Goal: Task Accomplishment & Management: Use online tool/utility

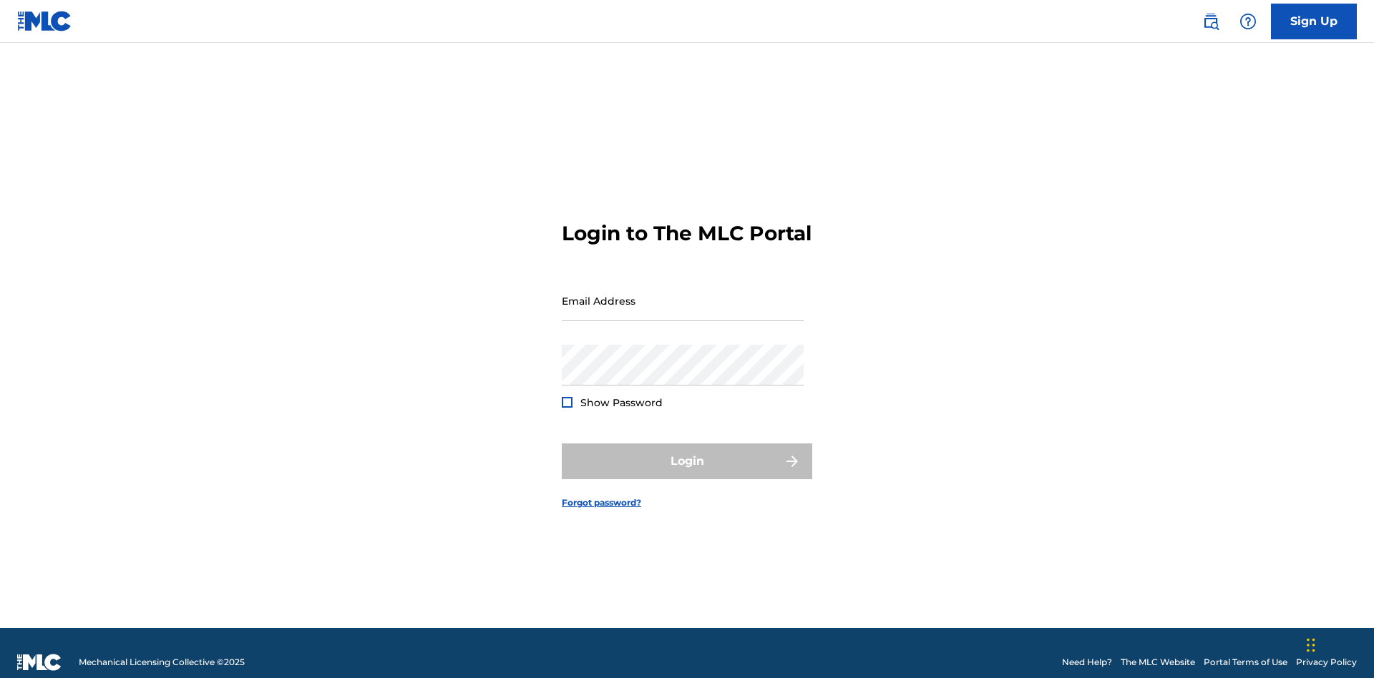
scroll to position [19, 0]
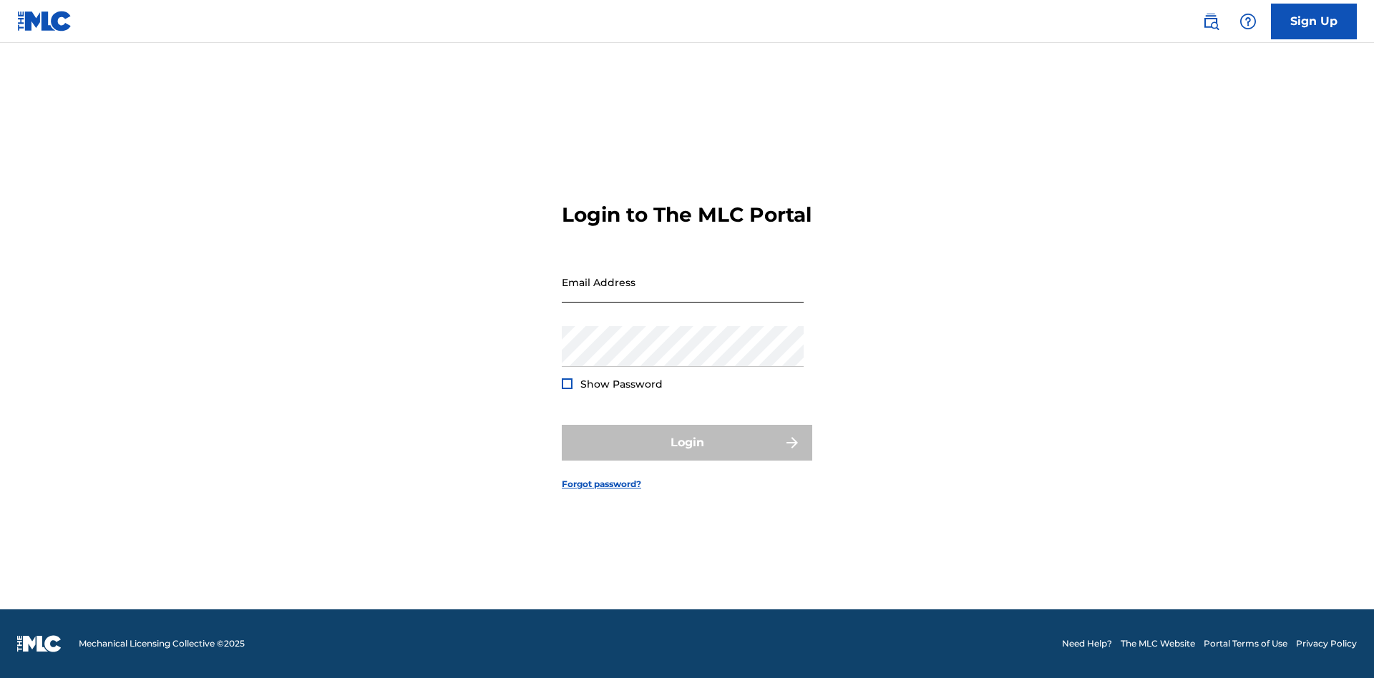
click at [682, 294] on input "Email Address" at bounding box center [683, 282] width 242 height 41
type input "[EMAIL_ADDRESS][DOMAIN_NAME]"
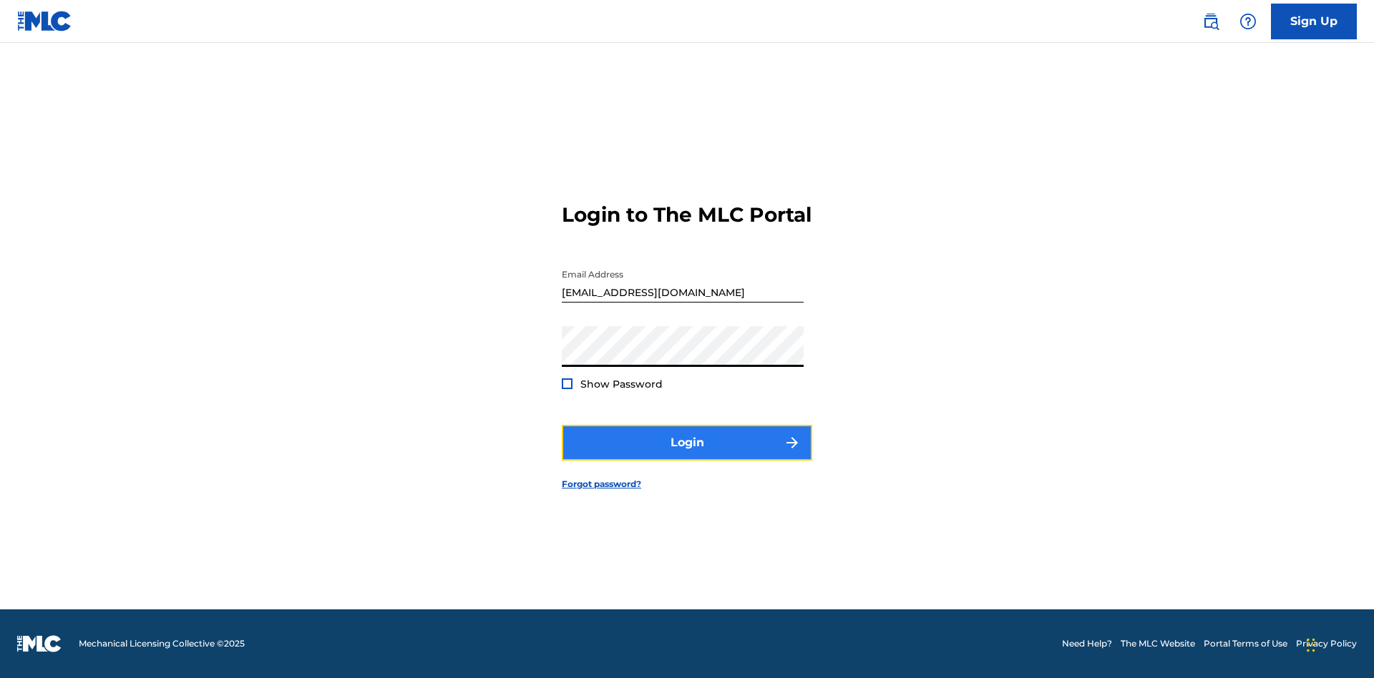
click at [687, 455] on button "Login" at bounding box center [687, 443] width 250 height 36
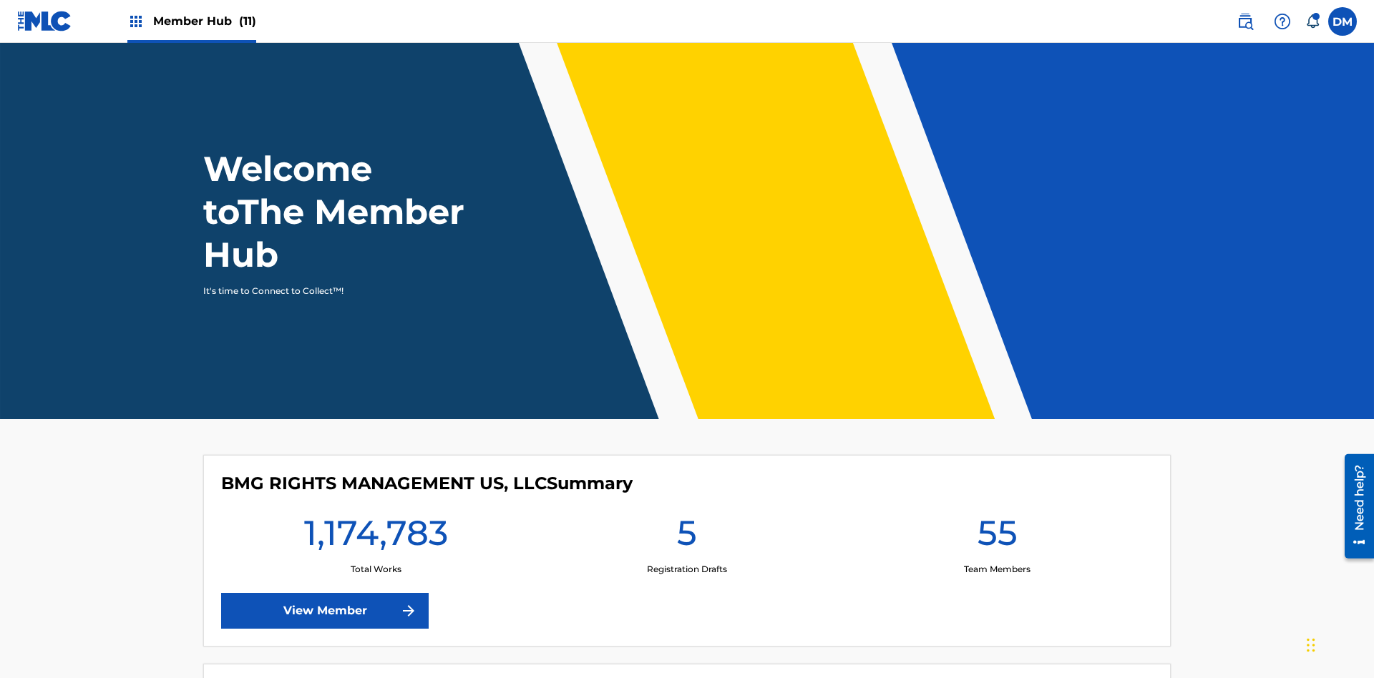
click at [204, 21] on span "Member Hub (11)" at bounding box center [204, 21] width 103 height 16
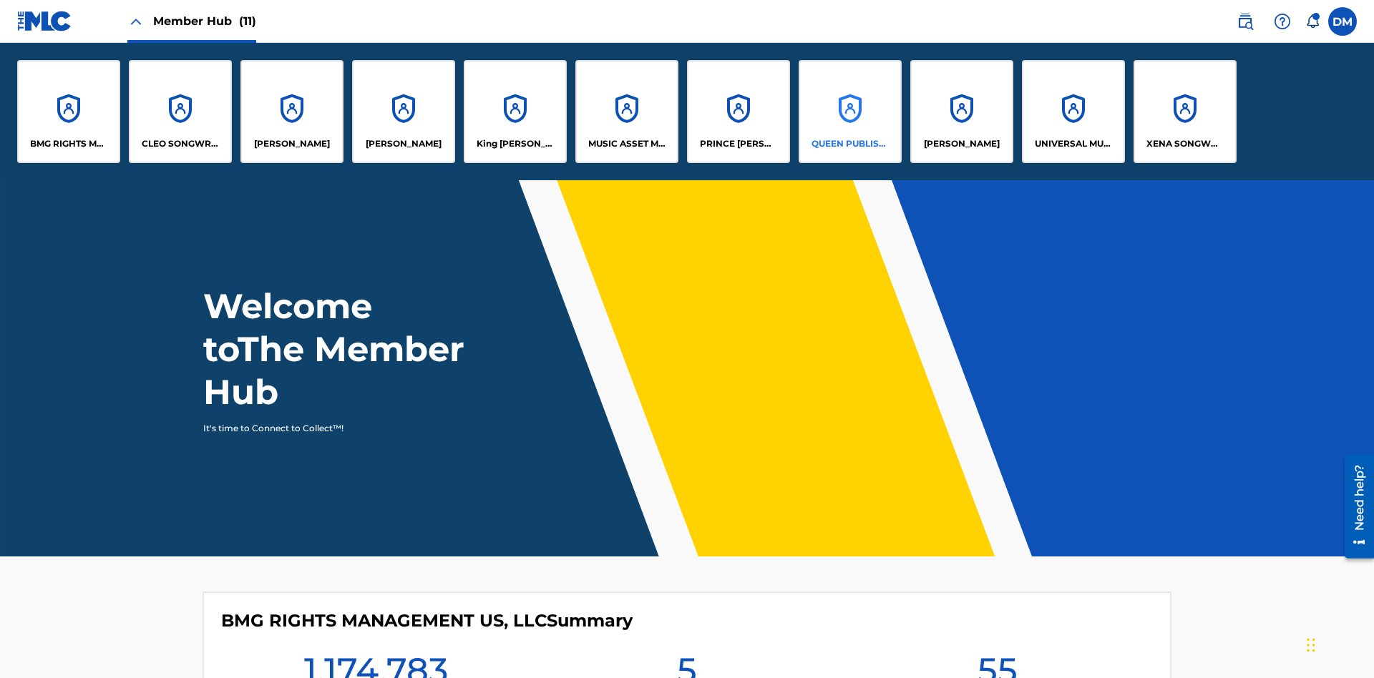
click at [849, 144] on p "QUEEN PUBLISHA" at bounding box center [850, 143] width 78 height 13
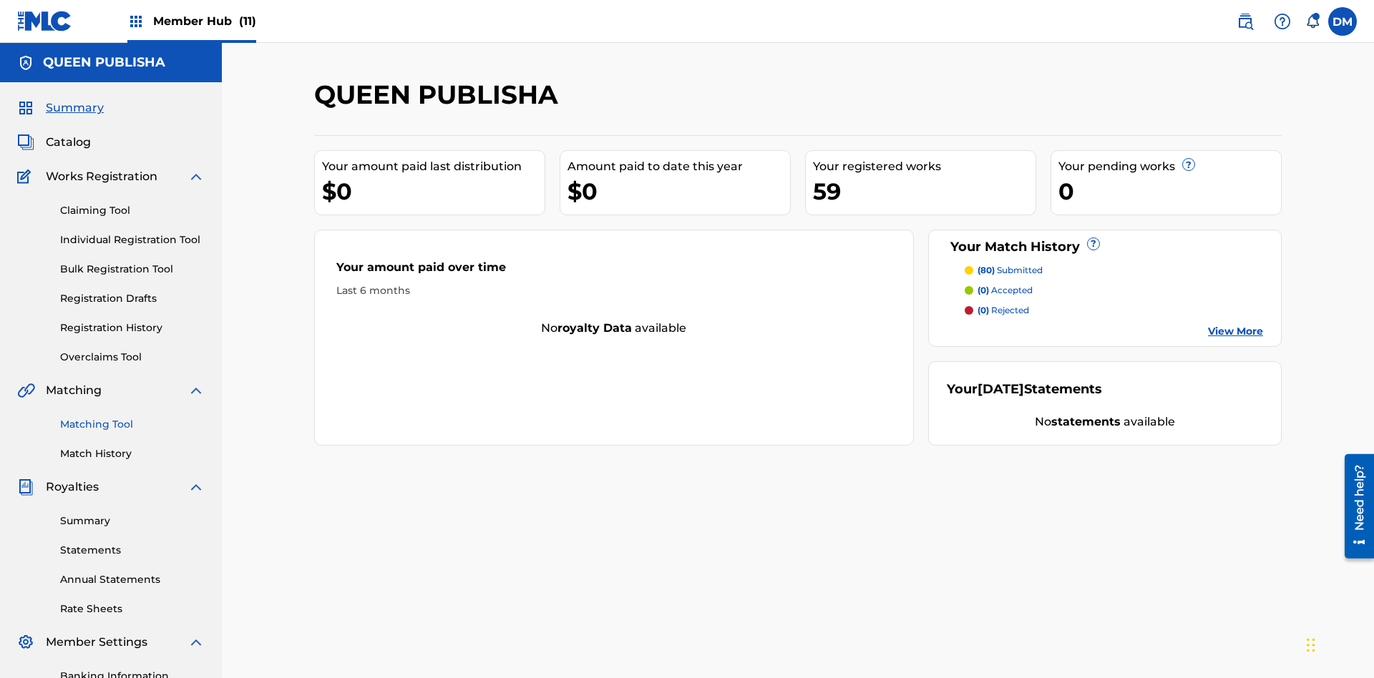
click at [132, 417] on link "Matching Tool" at bounding box center [132, 424] width 145 height 15
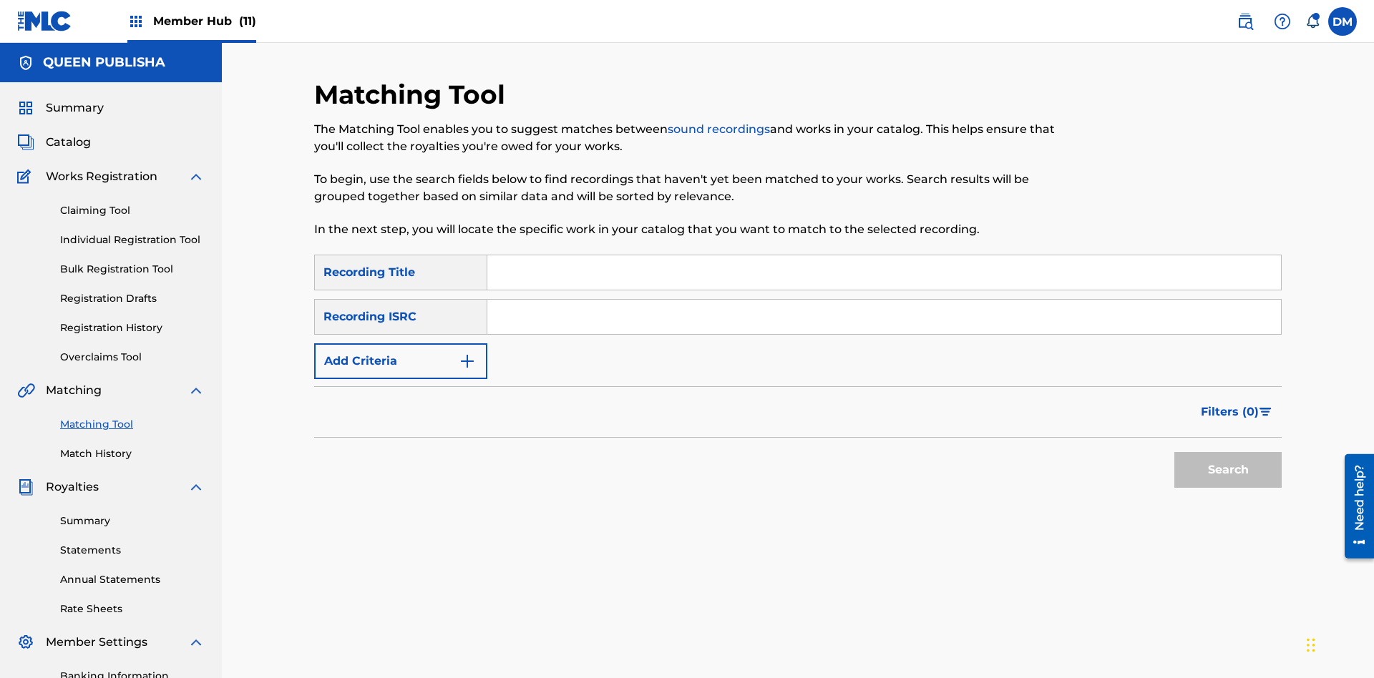
click at [884, 255] on input "Search Form" at bounding box center [883, 272] width 793 height 34
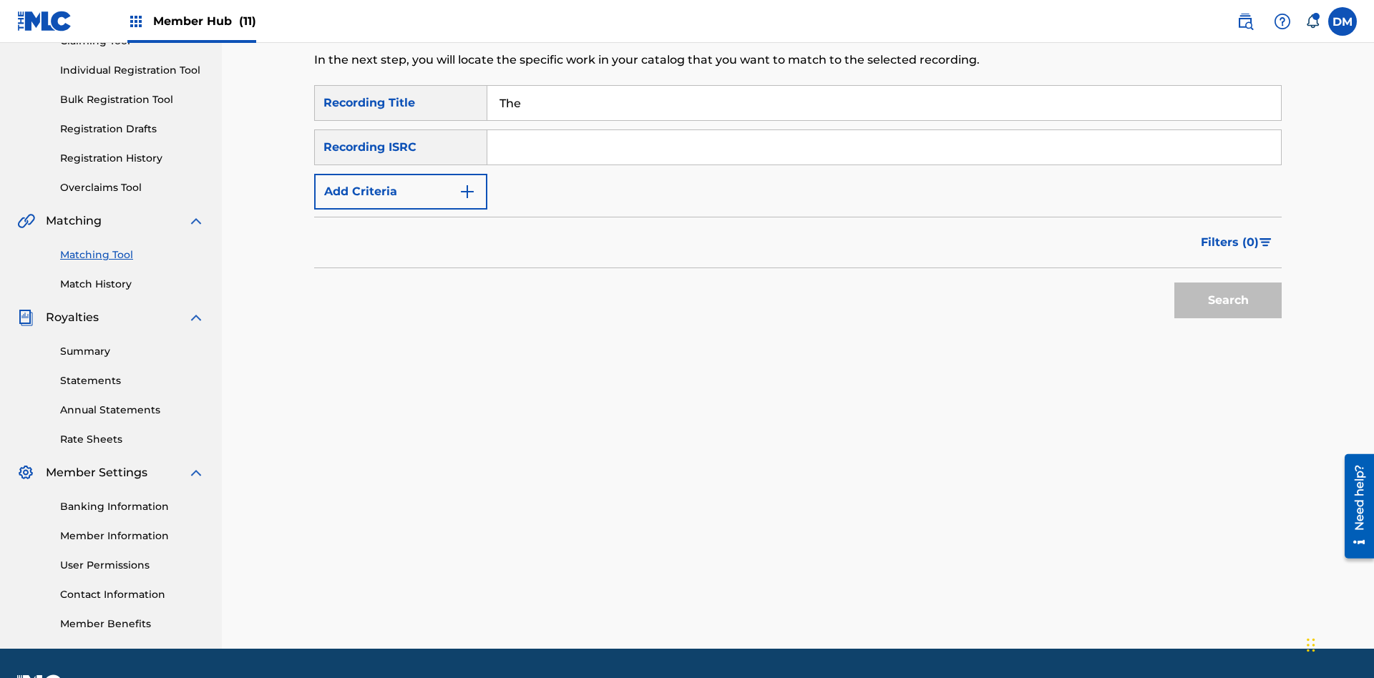
type input "The"
click at [1228, 283] on button "Search" at bounding box center [1227, 301] width 107 height 36
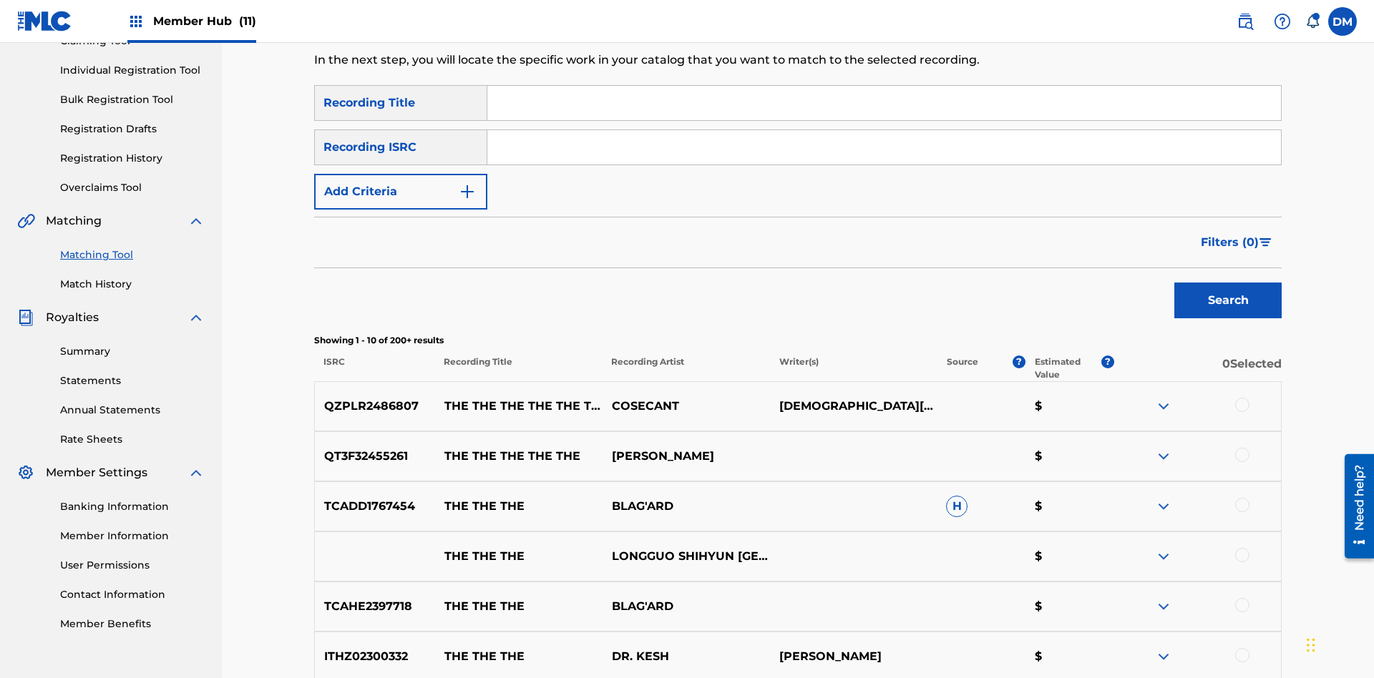
click at [884, 130] on input "Search Form" at bounding box center [883, 147] width 793 height 34
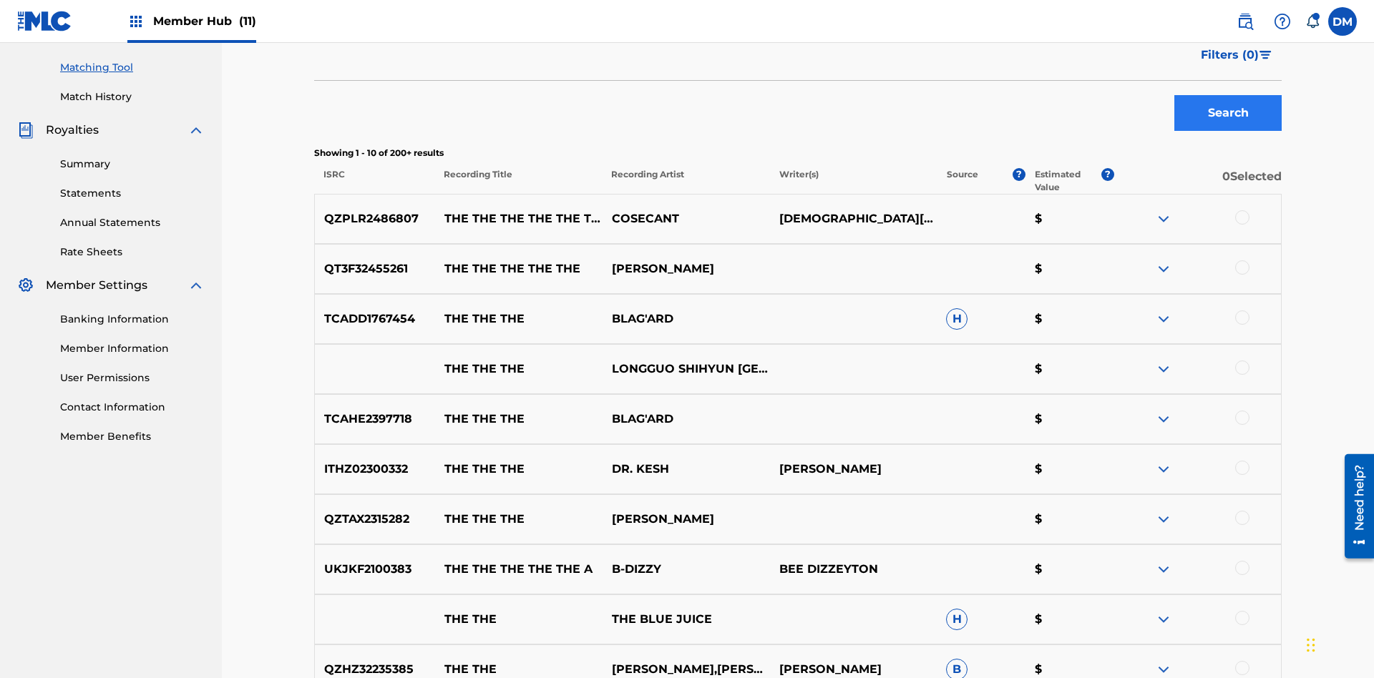
type input "QZPLR2486807"
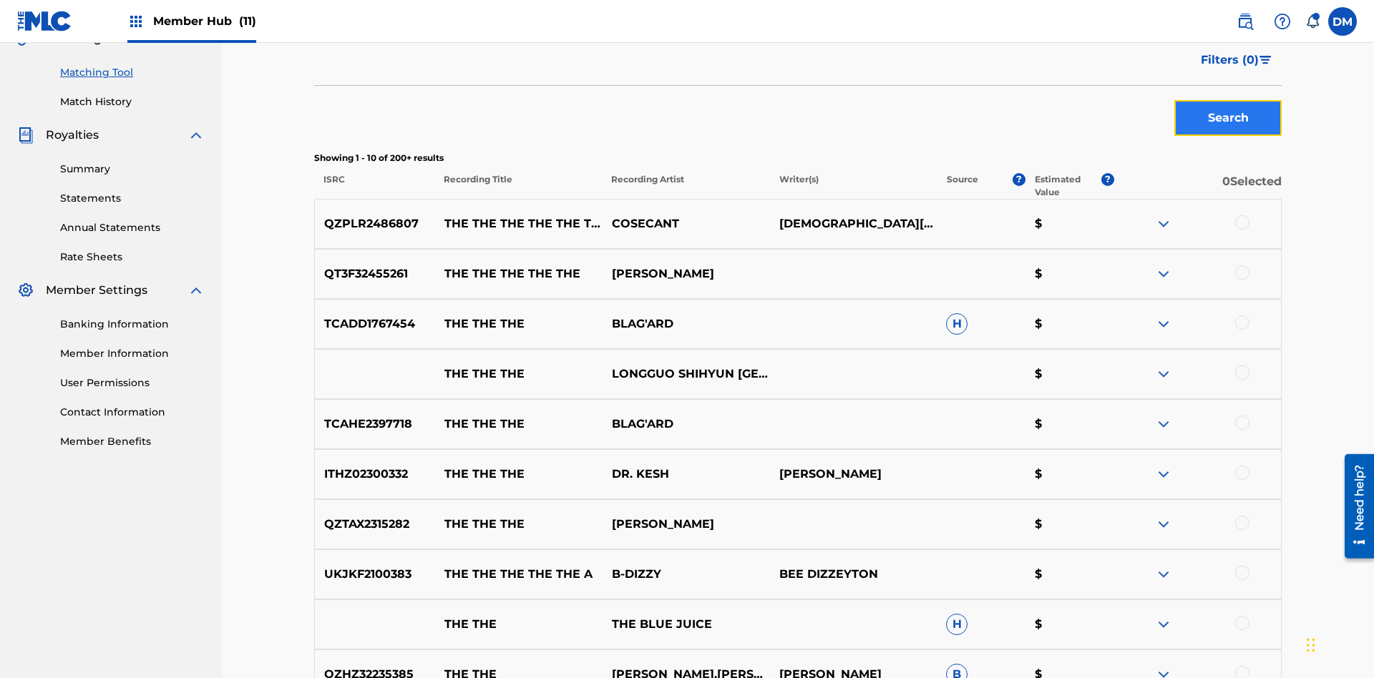
click at [1228, 104] on button "Search" at bounding box center [1227, 118] width 107 height 36
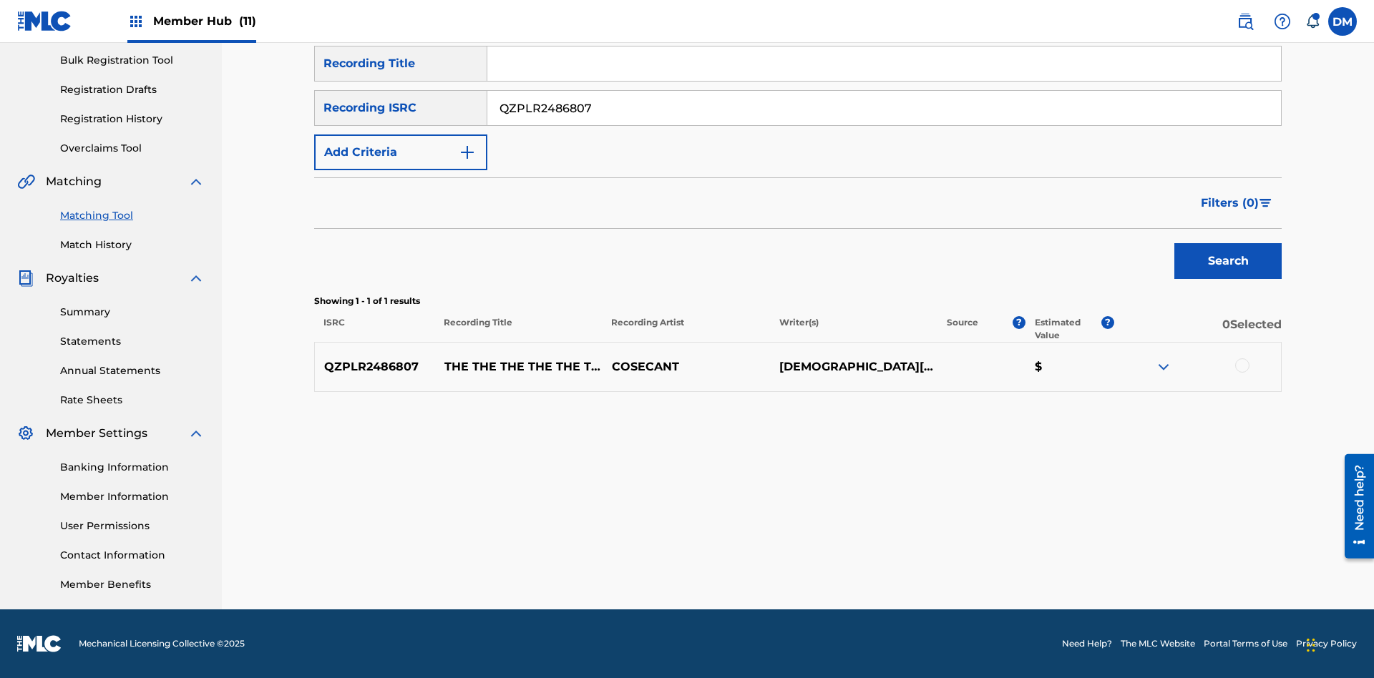
click at [884, 108] on input "QZPLR2486807" at bounding box center [883, 108] width 793 height 34
click at [884, 81] on input "Search Form" at bounding box center [883, 64] width 793 height 34
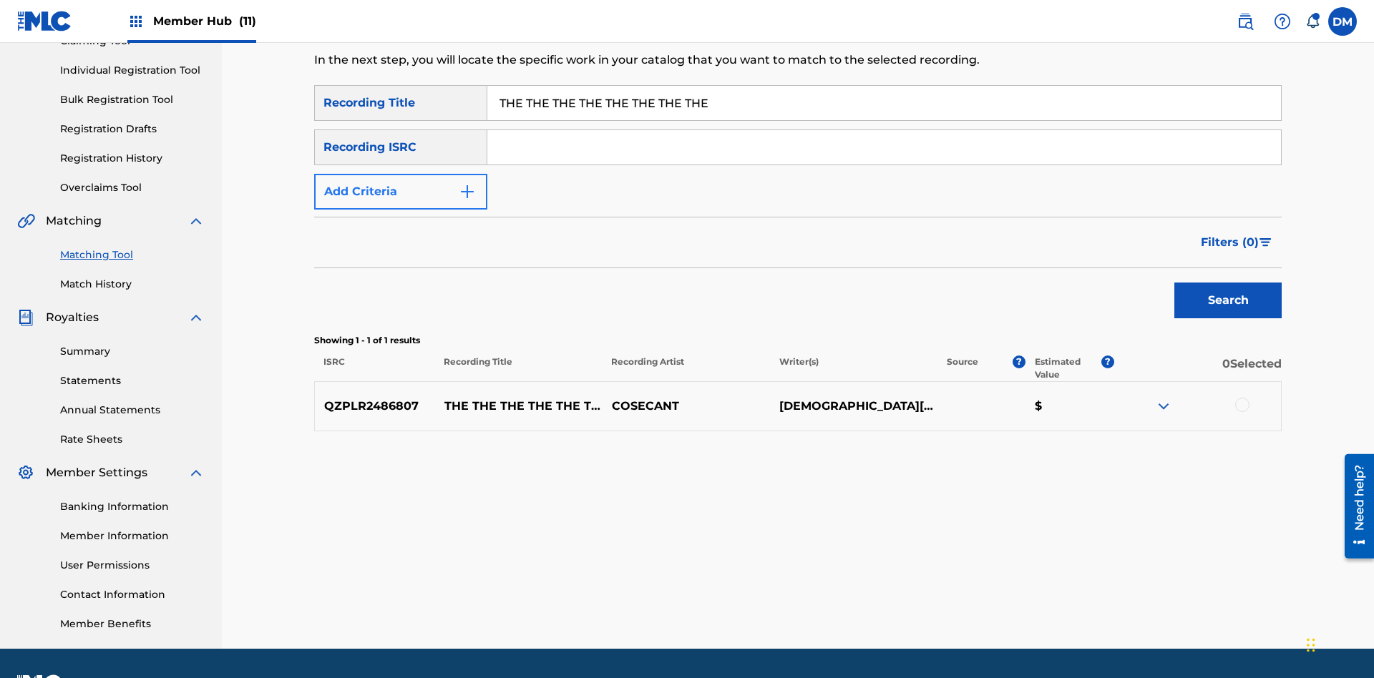
type input "THE THE THE THE THE THE THE THE"
click at [401, 174] on button "Add Criteria" at bounding box center [400, 192] width 173 height 36
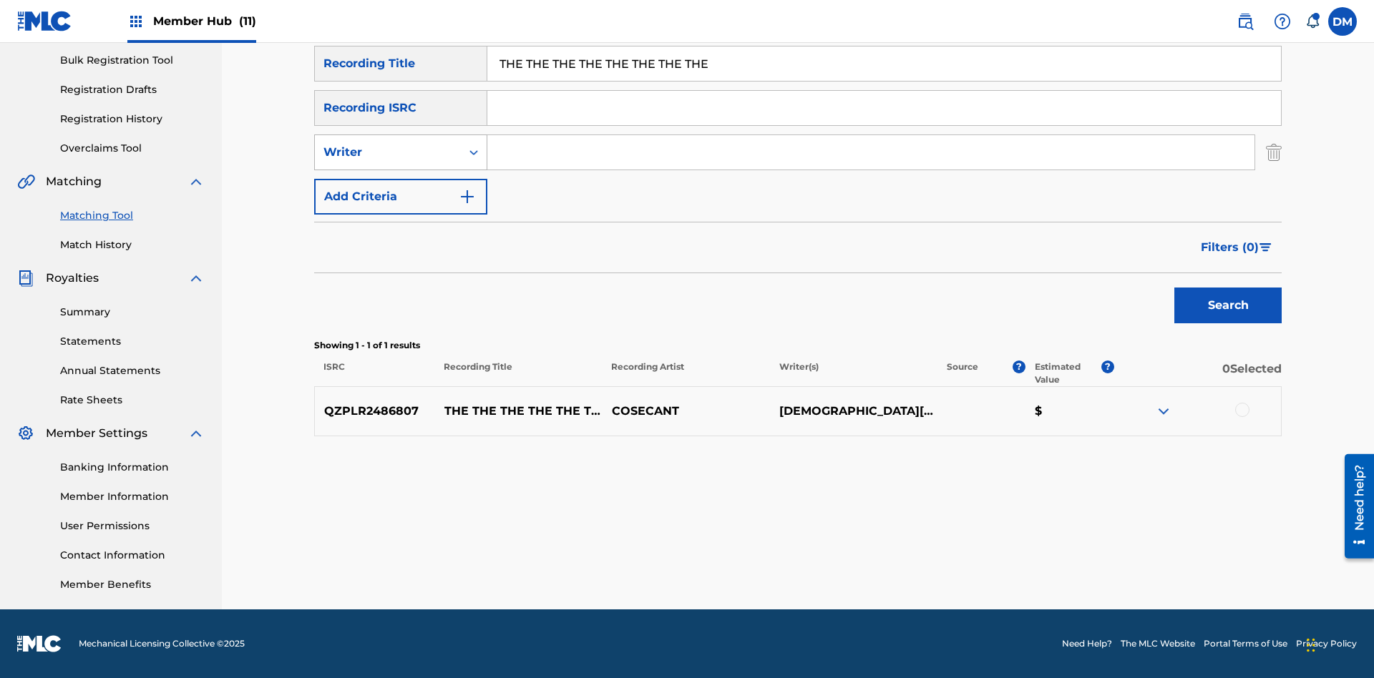
click at [388, 152] on div "Writer" at bounding box center [387, 152] width 129 height 17
click at [401, 188] on div "Recording Artist" at bounding box center [401, 188] width 172 height 36
click at [401, 197] on button "Add Criteria" at bounding box center [400, 197] width 173 height 36
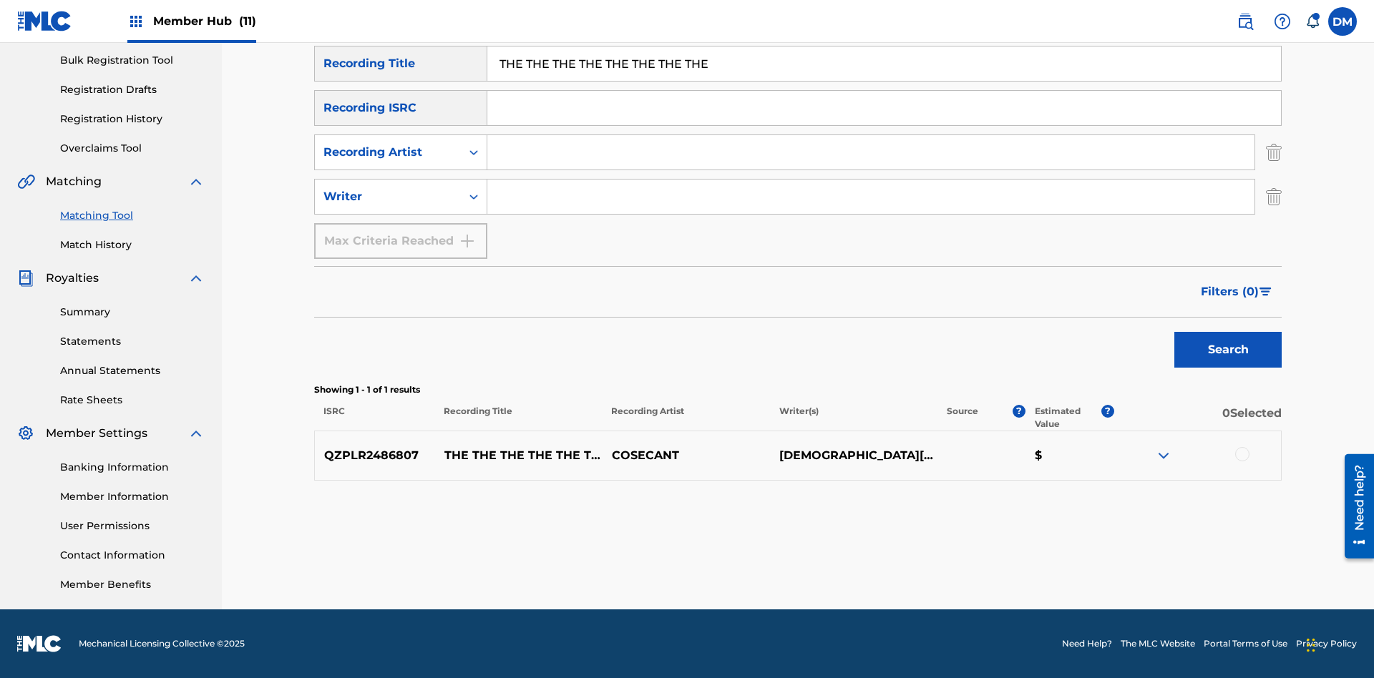
click at [871, 152] on input "Search Form" at bounding box center [870, 152] width 767 height 34
type input "COSECANT"
click at [871, 197] on input "Search Form" at bounding box center [870, 197] width 767 height 34
type input "[DEMOGRAPHIC_DATA][PERSON_NAME]"
click at [1228, 350] on button "Search" at bounding box center [1227, 350] width 107 height 36
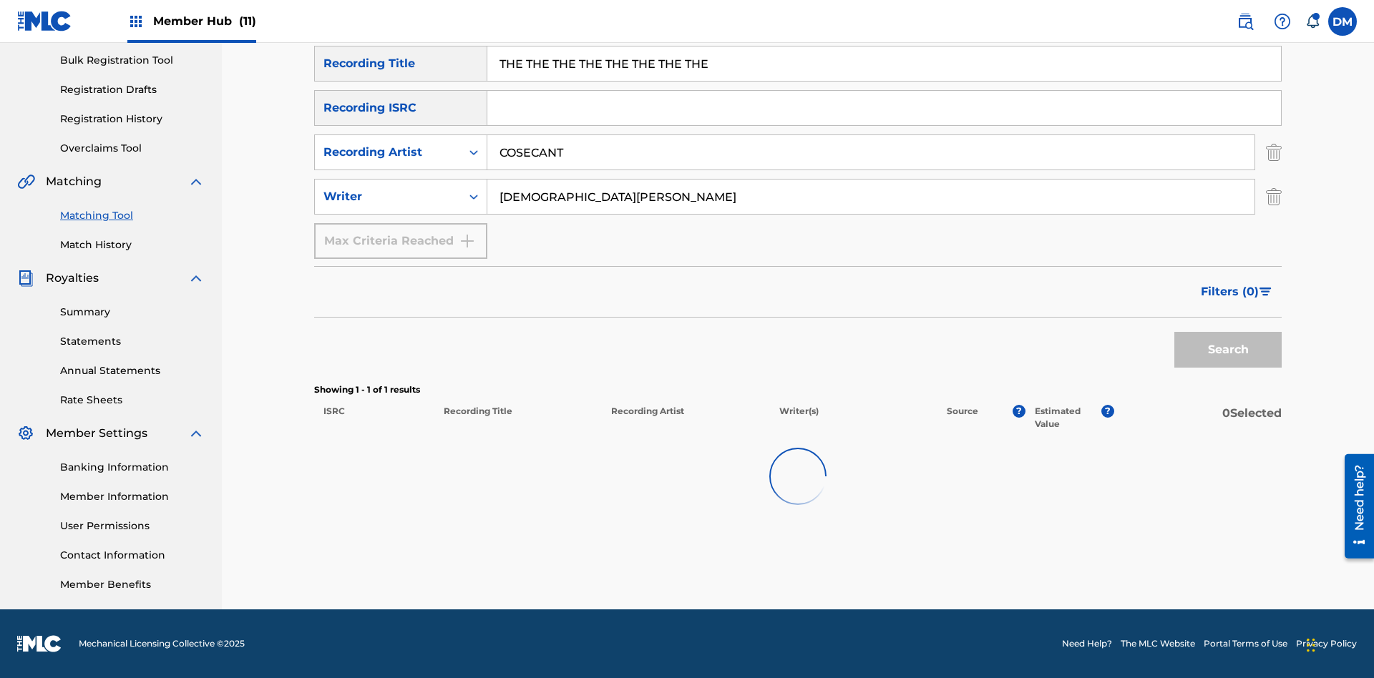
click at [884, 81] on input "THE THE THE THE THE THE THE THE" at bounding box center [883, 64] width 793 height 34
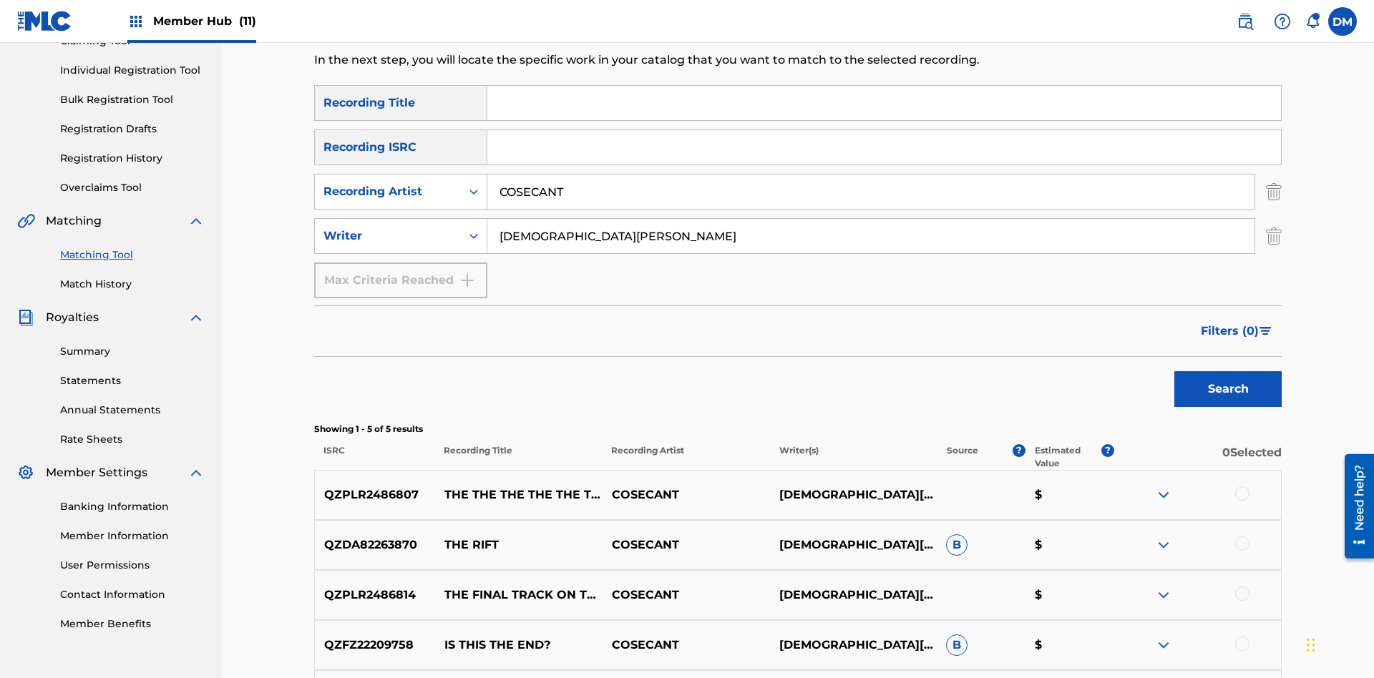
click at [871, 175] on input "COSECANT" at bounding box center [870, 192] width 767 height 34
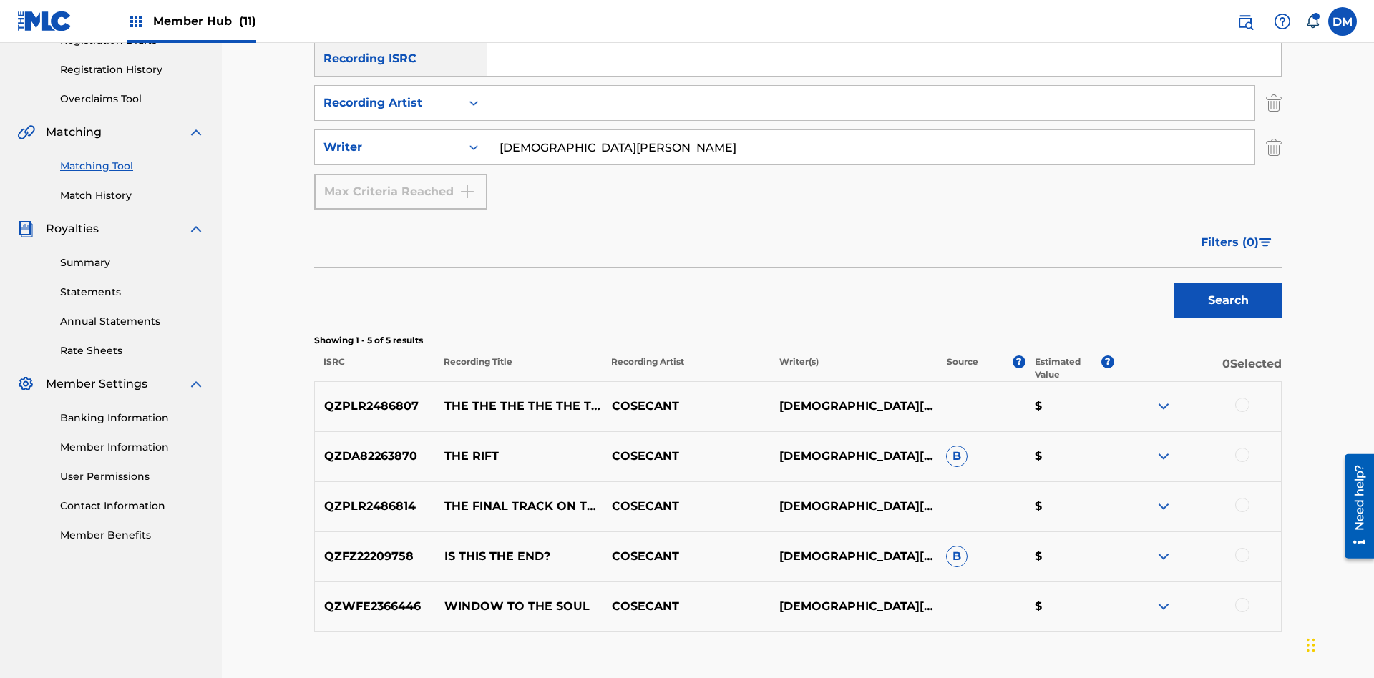
click at [871, 130] on input "[DEMOGRAPHIC_DATA][PERSON_NAME]" at bounding box center [870, 147] width 767 height 34
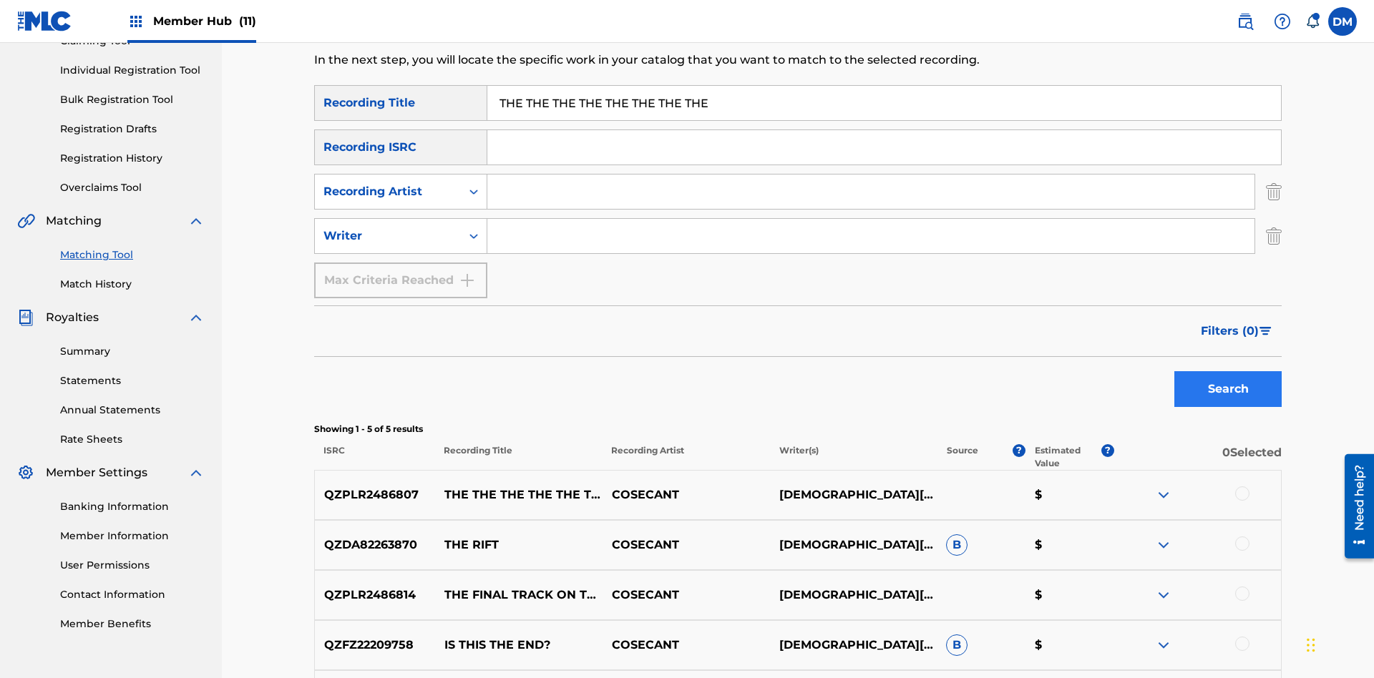
type input "THE THE THE THE THE THE THE THE"
click at [1228, 371] on button "Search" at bounding box center [1227, 389] width 107 height 36
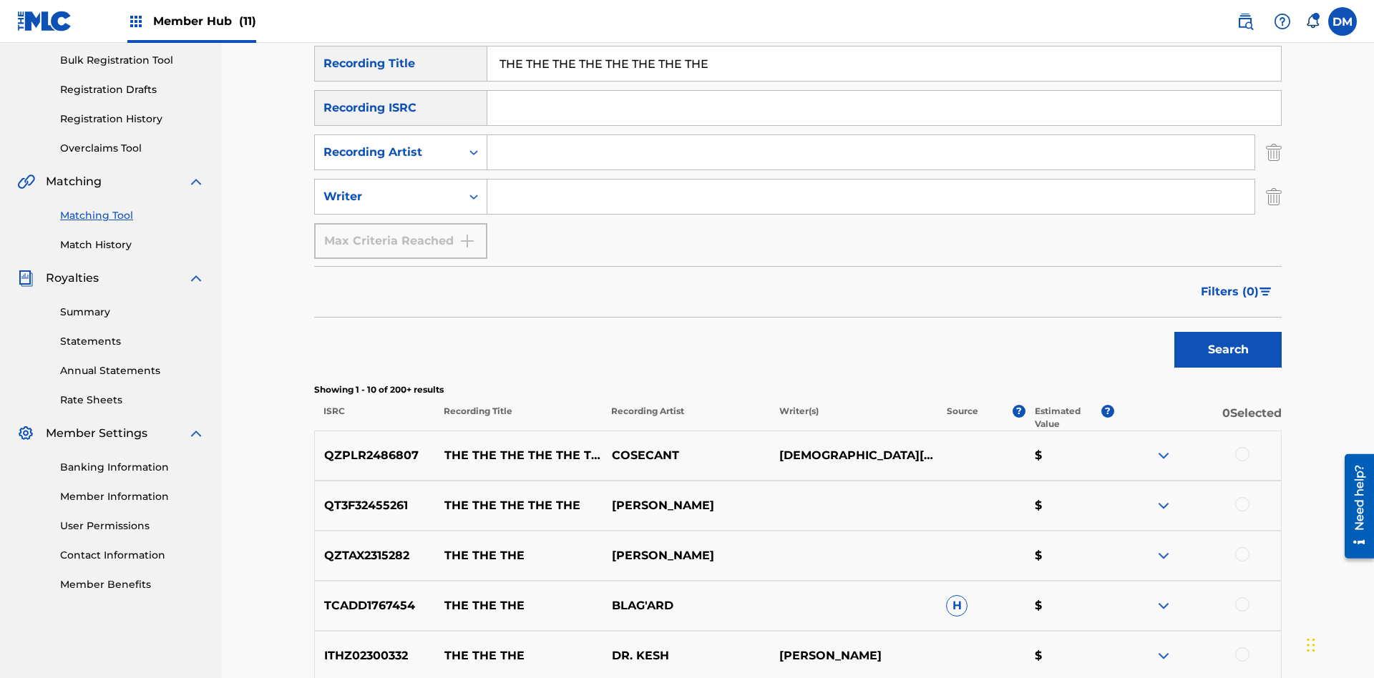
click at [884, 81] on input "THE THE THE THE THE THE THE THE" at bounding box center [883, 64] width 793 height 34
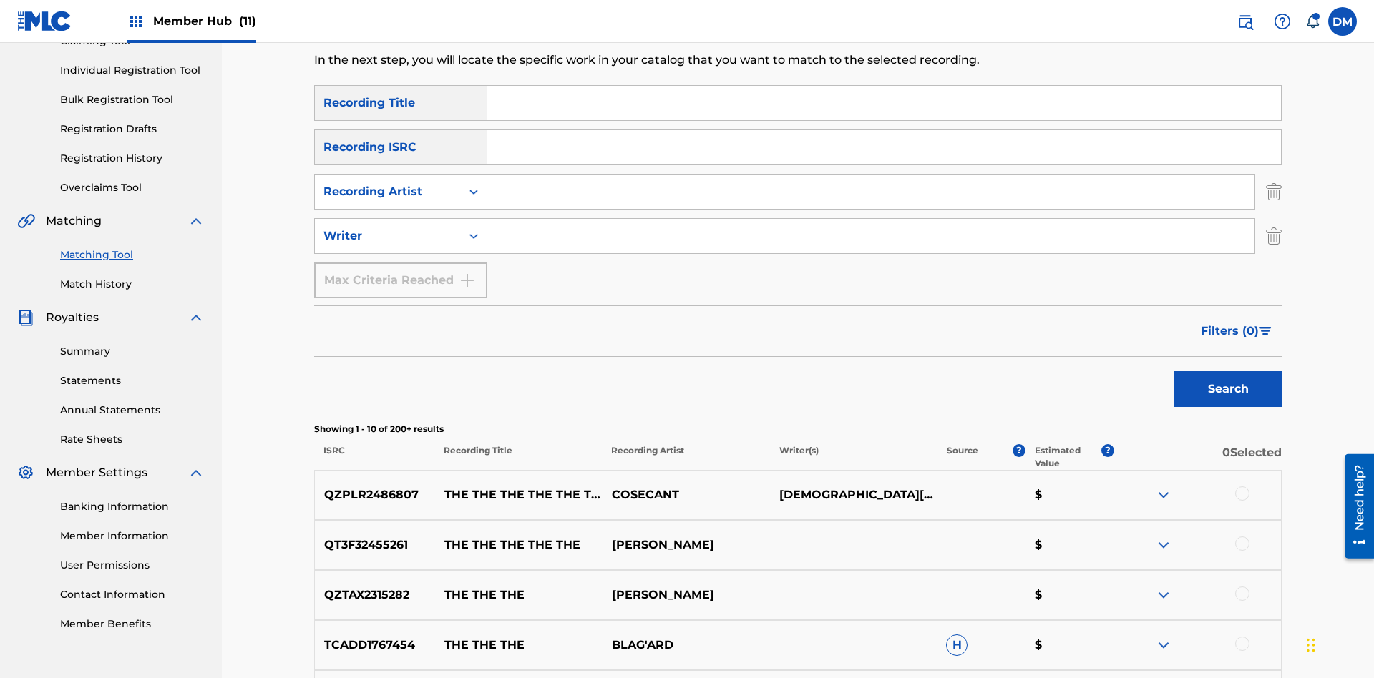
click at [871, 175] on input "Search Form" at bounding box center [870, 192] width 767 height 34
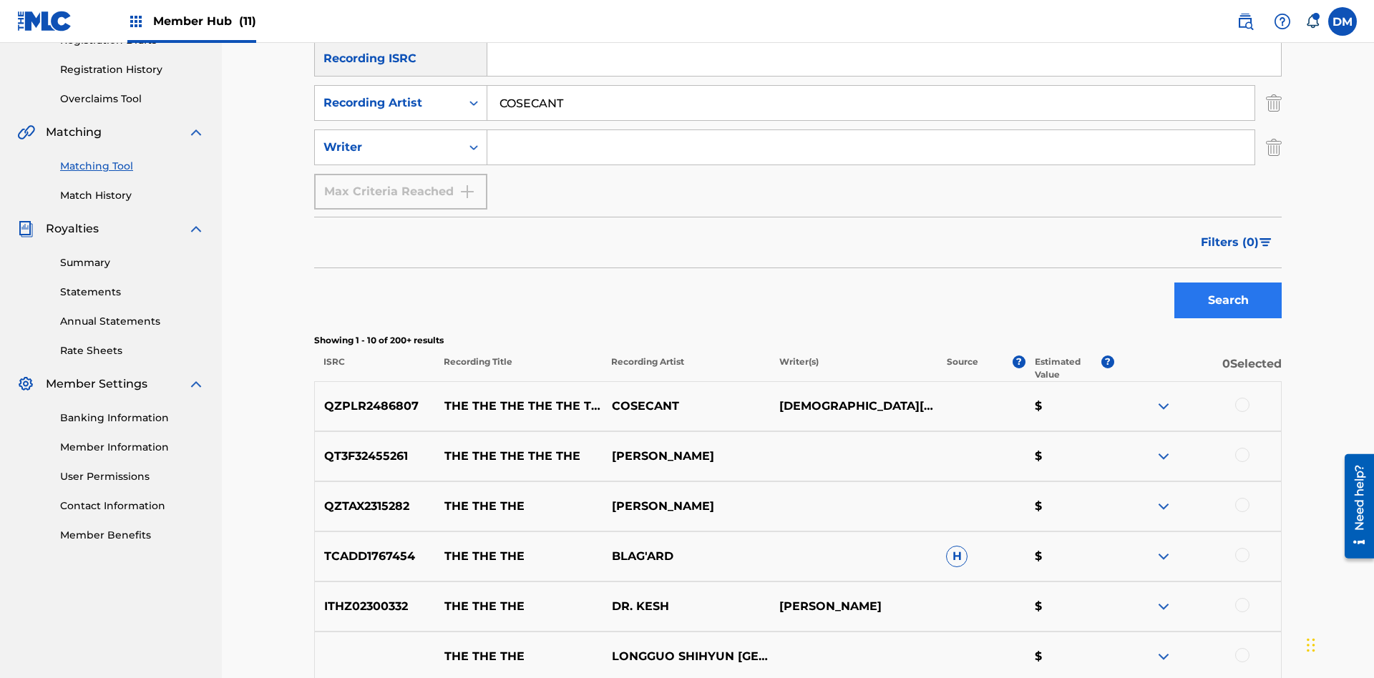
type input "COSECANT"
click at [1228, 283] on button "Search" at bounding box center [1227, 301] width 107 height 36
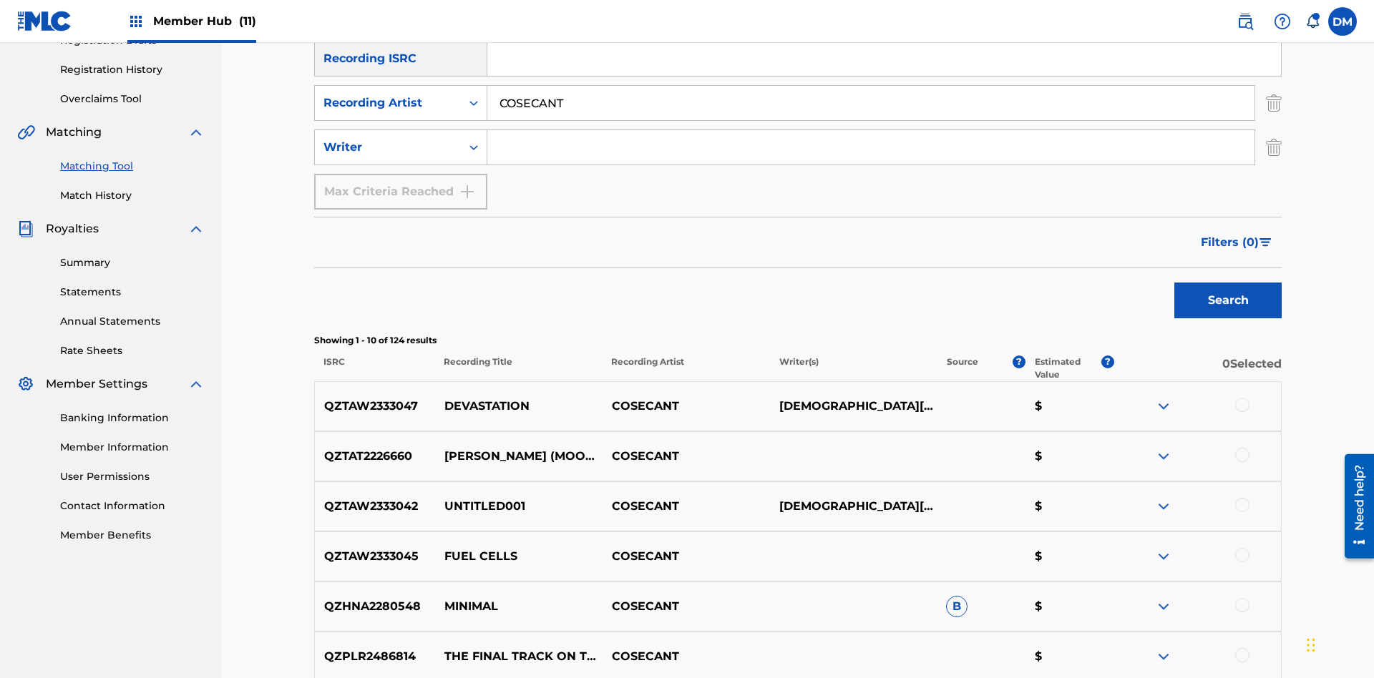
click at [871, 103] on input "COSECANT" at bounding box center [870, 103] width 767 height 34
click at [871, 130] on input "Search Form" at bounding box center [870, 147] width 767 height 34
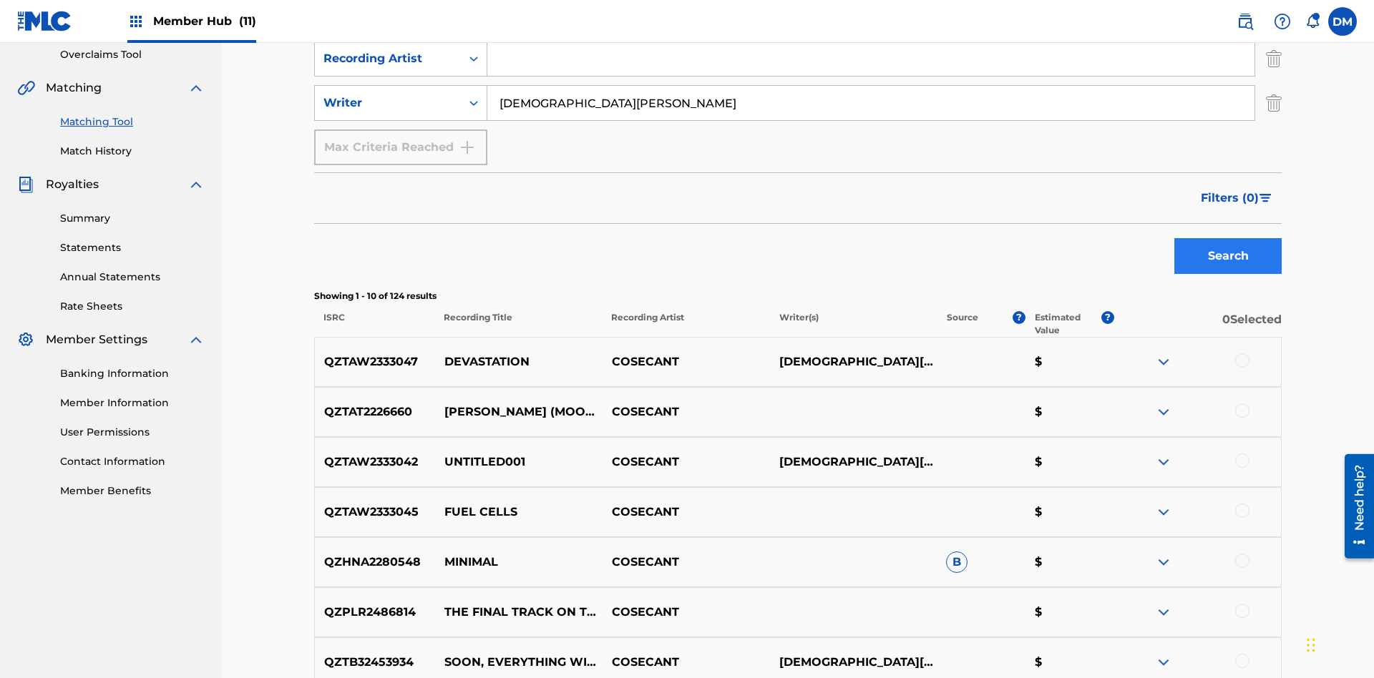
type input "[DEMOGRAPHIC_DATA][PERSON_NAME]"
click at [1228, 238] on button "Search" at bounding box center [1227, 256] width 107 height 36
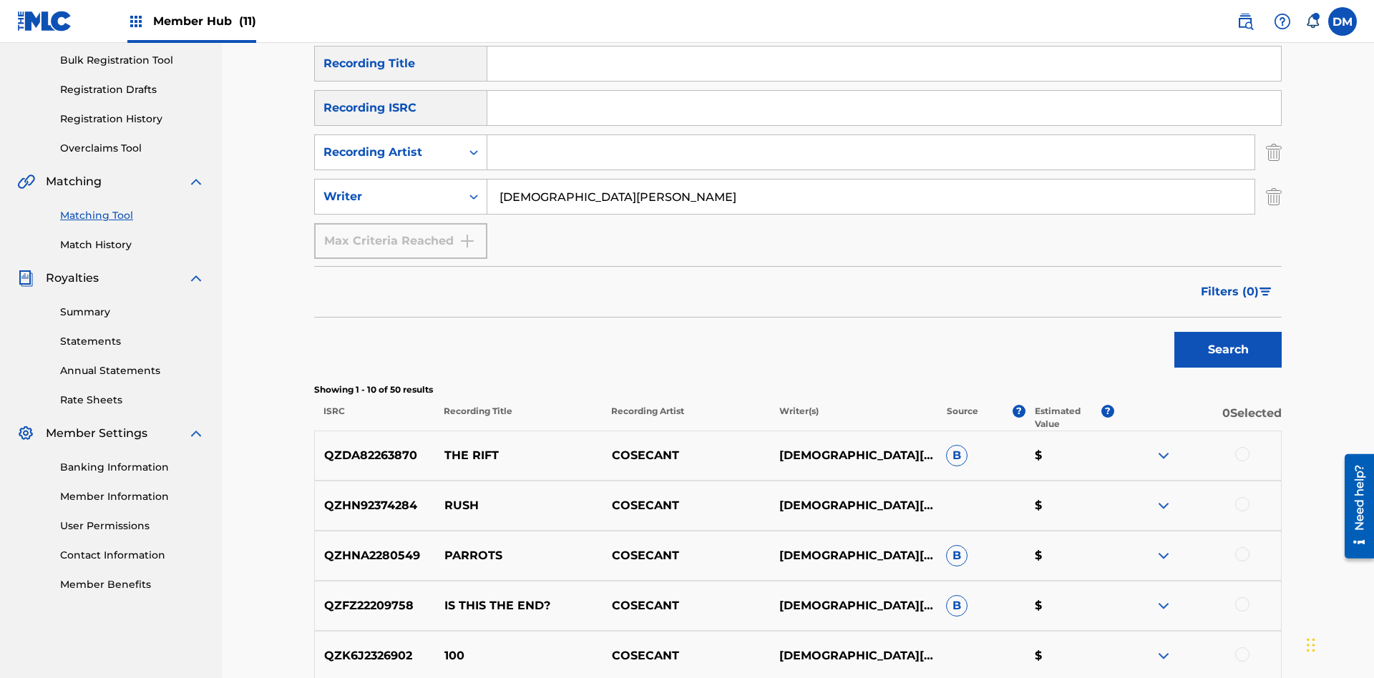
click at [871, 180] on input "[DEMOGRAPHIC_DATA][PERSON_NAME]" at bounding box center [870, 197] width 767 height 34
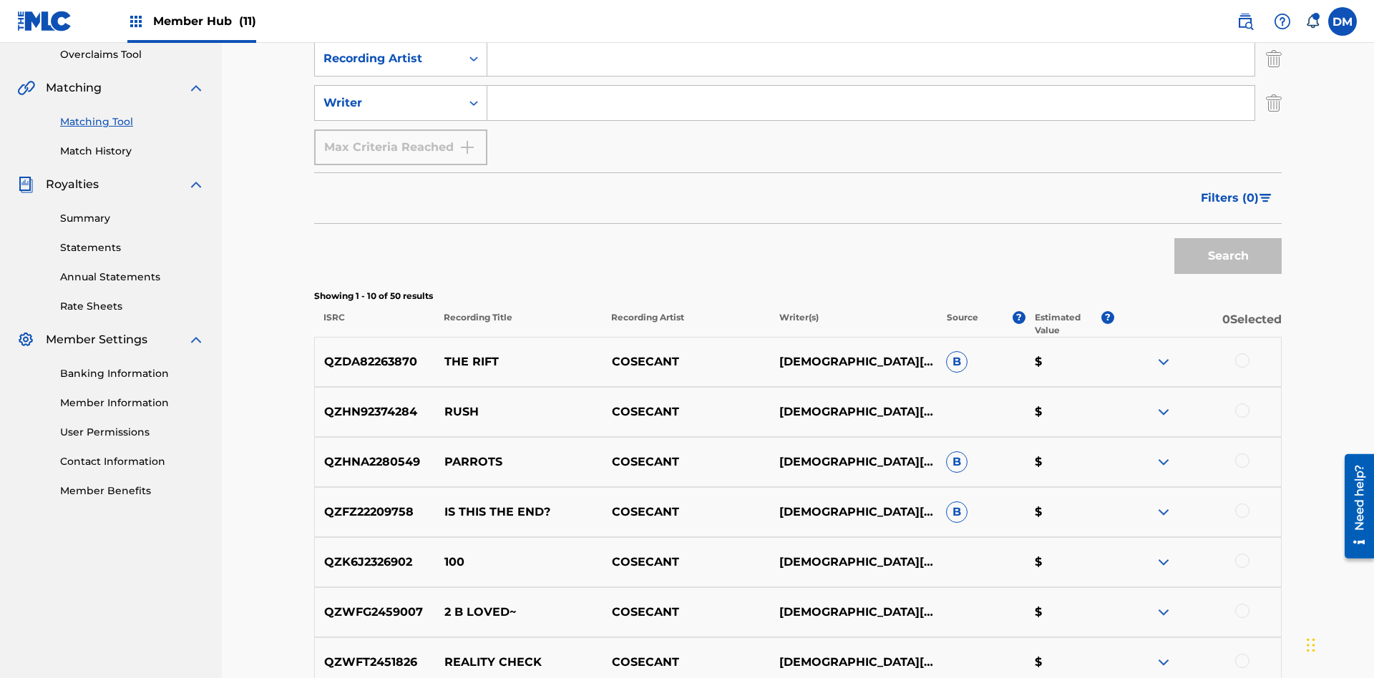
click at [1241, 353] on div at bounding box center [1242, 360] width 14 height 14
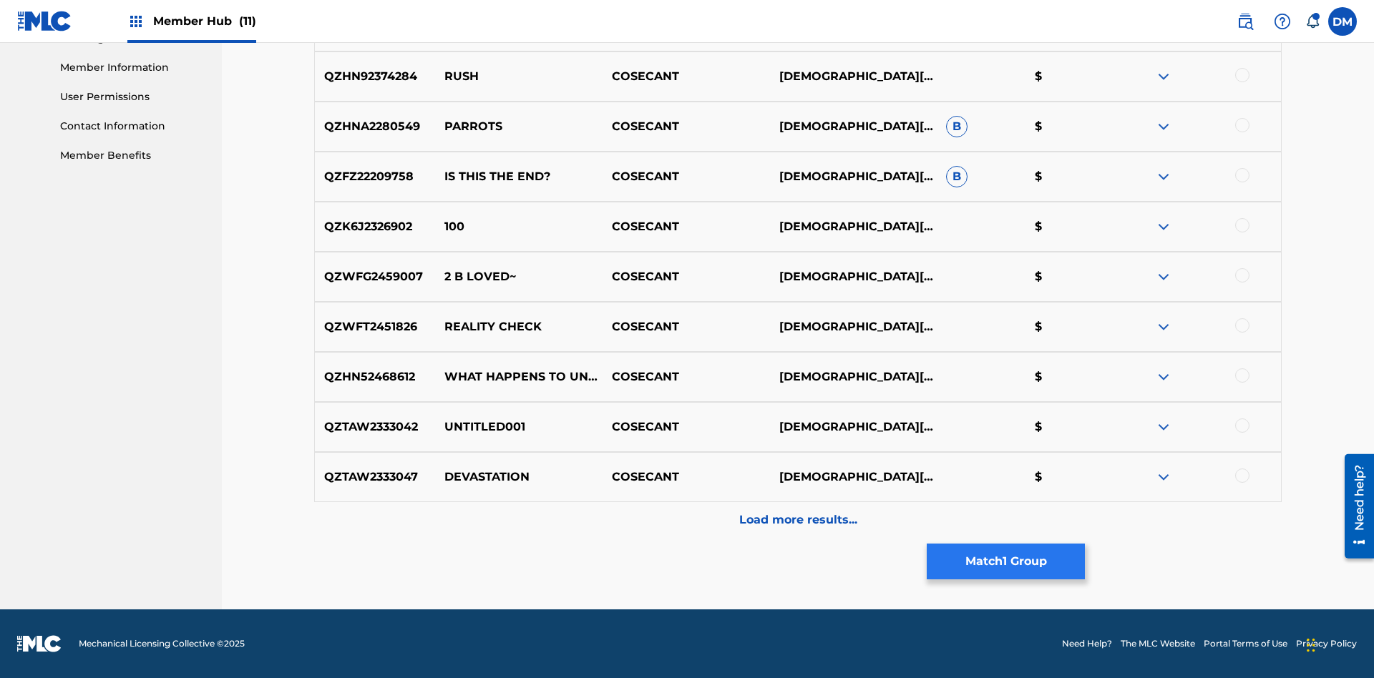
click at [1005, 562] on button "Match 1 Group" at bounding box center [1005, 562] width 158 height 36
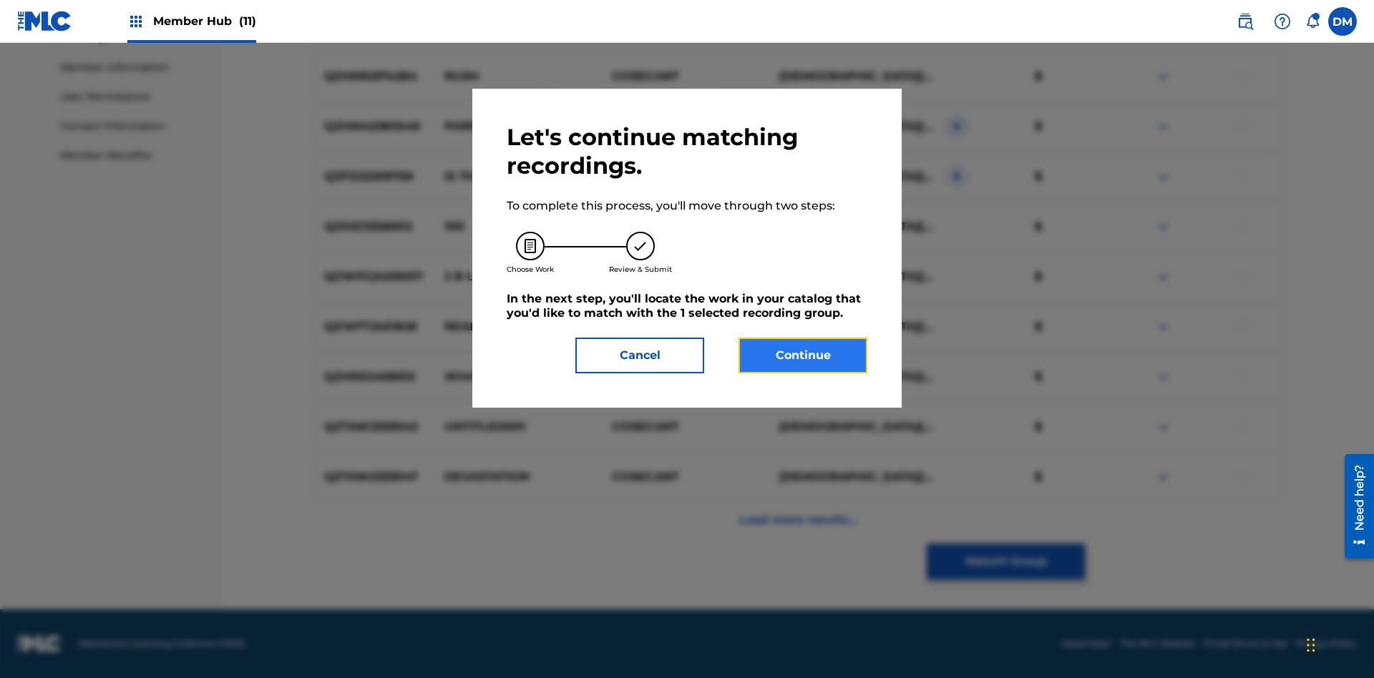
click at [803, 356] on button "Continue" at bounding box center [802, 356] width 129 height 36
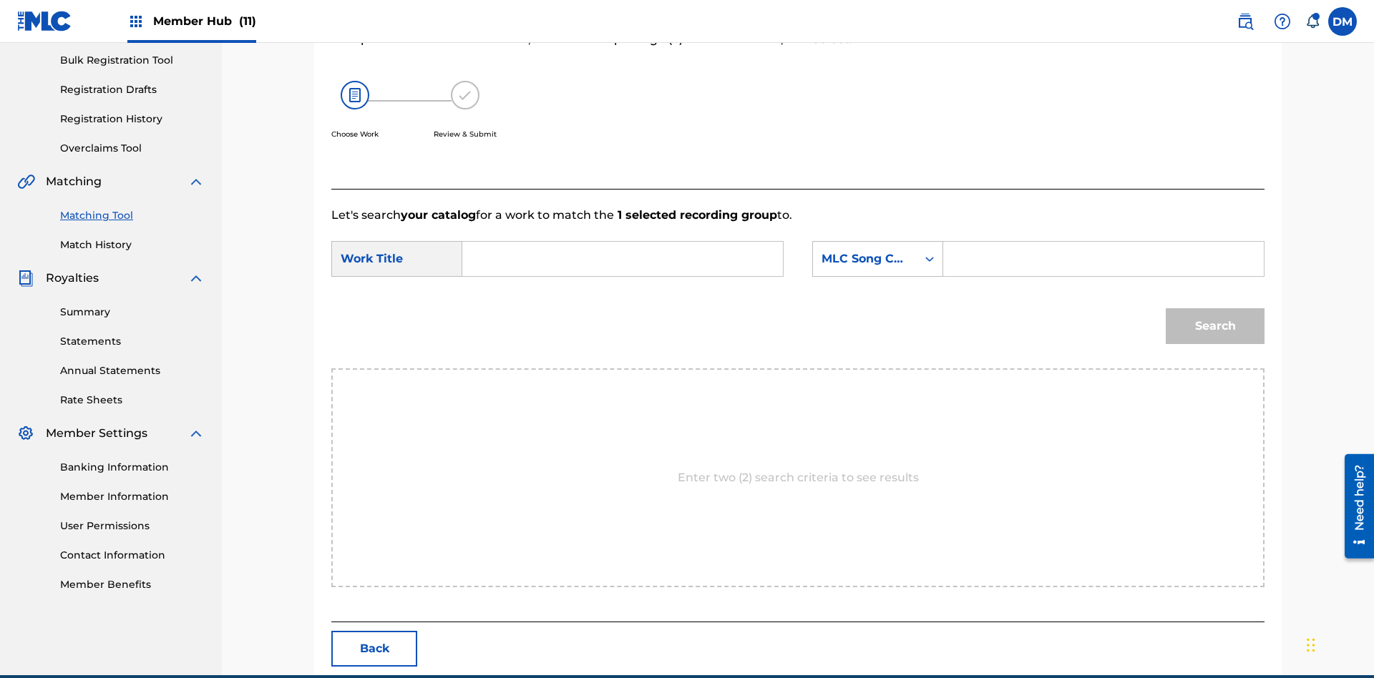
click at [622, 242] on input "Search Form" at bounding box center [622, 259] width 296 height 34
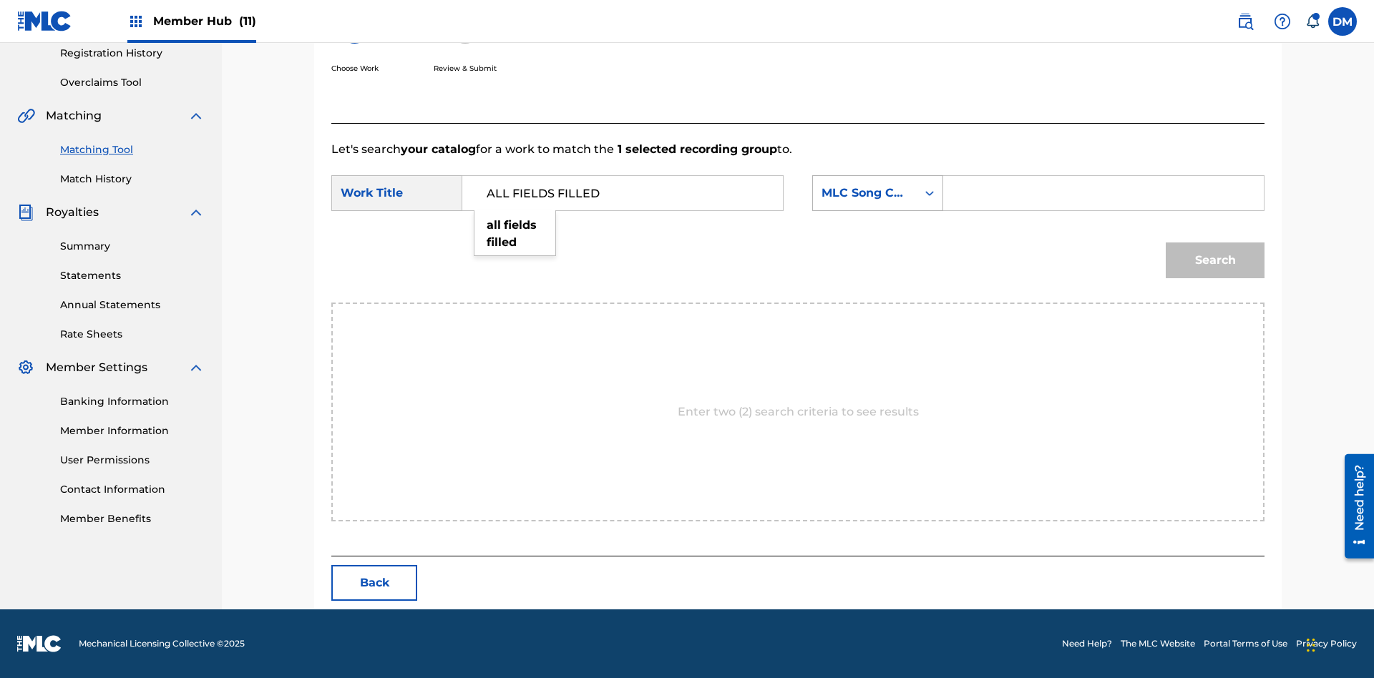
type input "ALL FIELDS FILLED"
click at [877, 193] on div "MLC Song Code" at bounding box center [864, 193] width 87 height 17
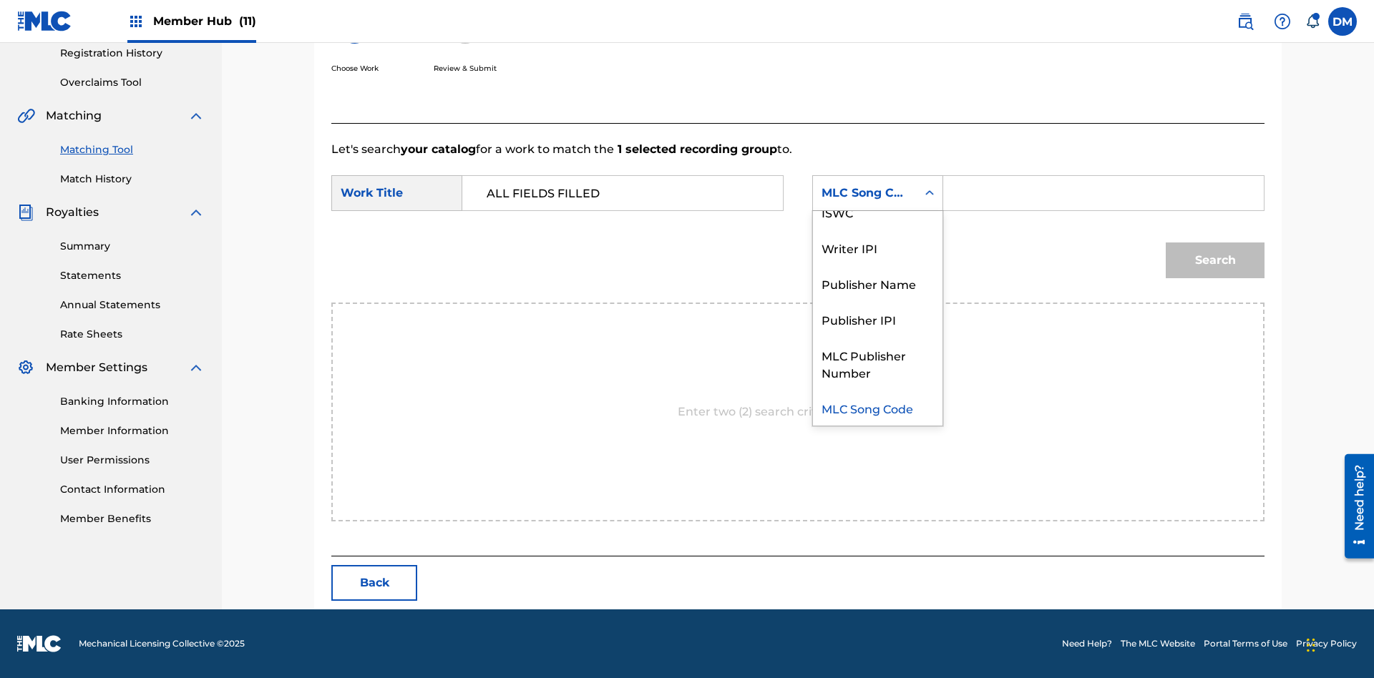
click at [877, 212] on div "ISWC" at bounding box center [877, 212] width 129 height 36
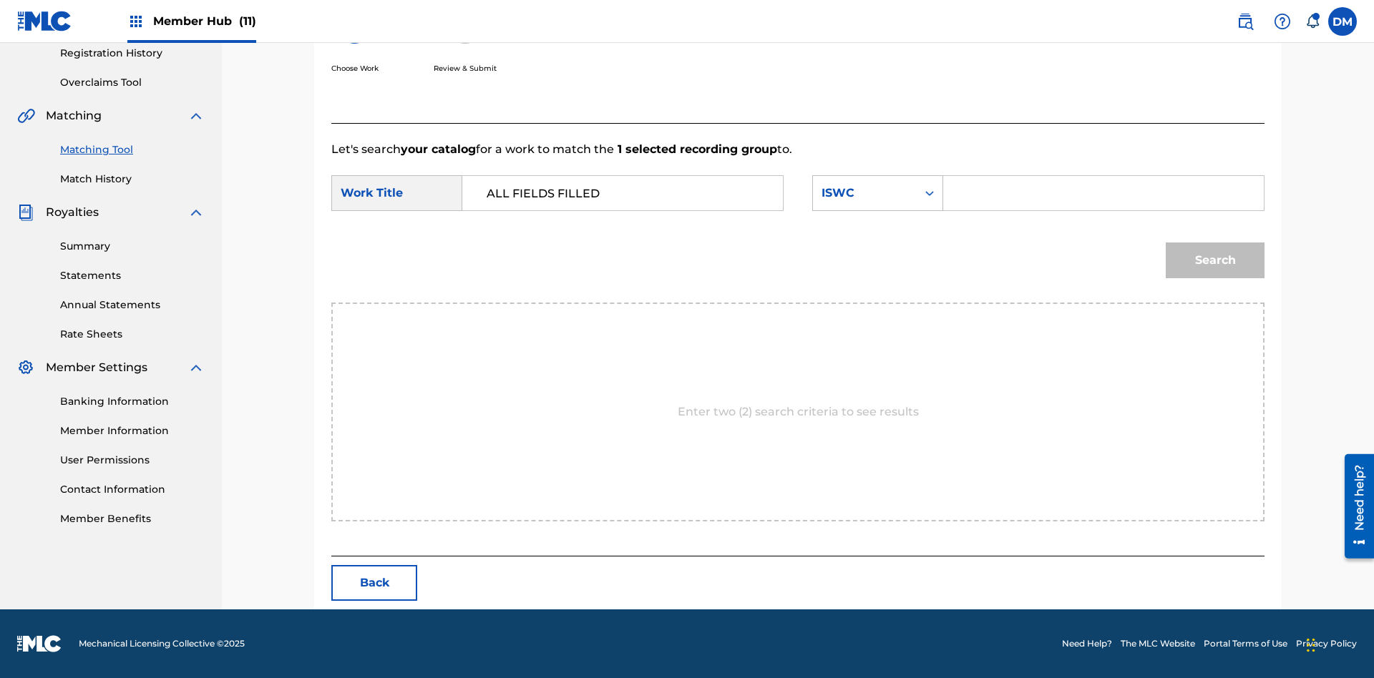
click at [1102, 193] on input "Search Form" at bounding box center [1103, 193] width 296 height 34
type input "T2736922134"
click at [1215, 260] on button "Search" at bounding box center [1214, 261] width 99 height 36
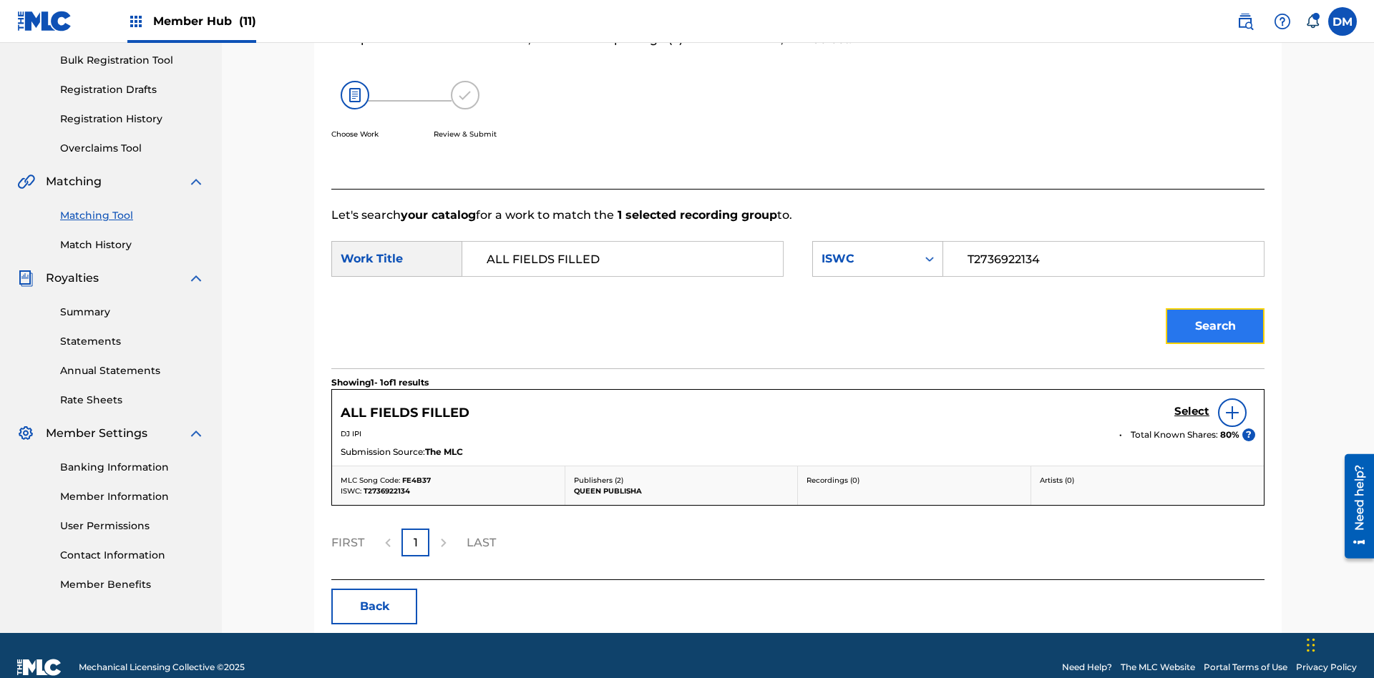
scroll to position [233, 0]
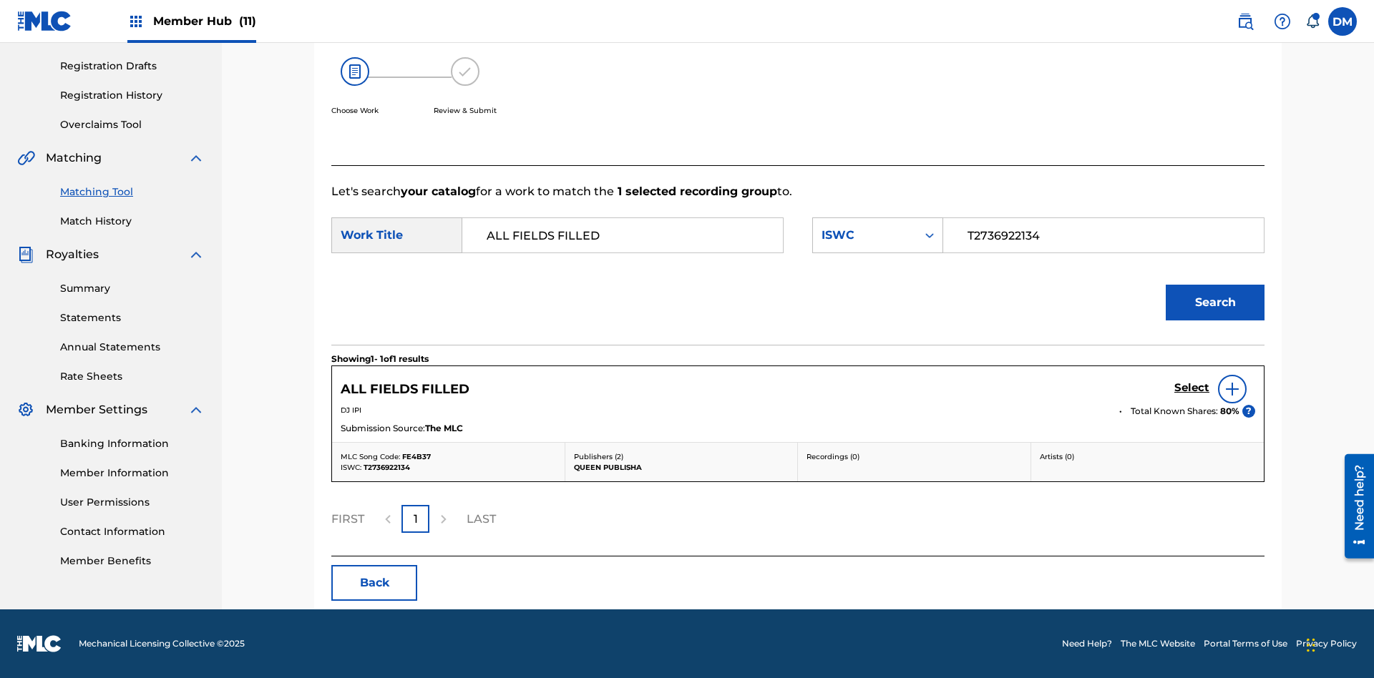
click at [1102, 235] on input "T2736922134" at bounding box center [1103, 235] width 296 height 34
click at [877, 235] on div "ISWC" at bounding box center [864, 235] width 87 height 17
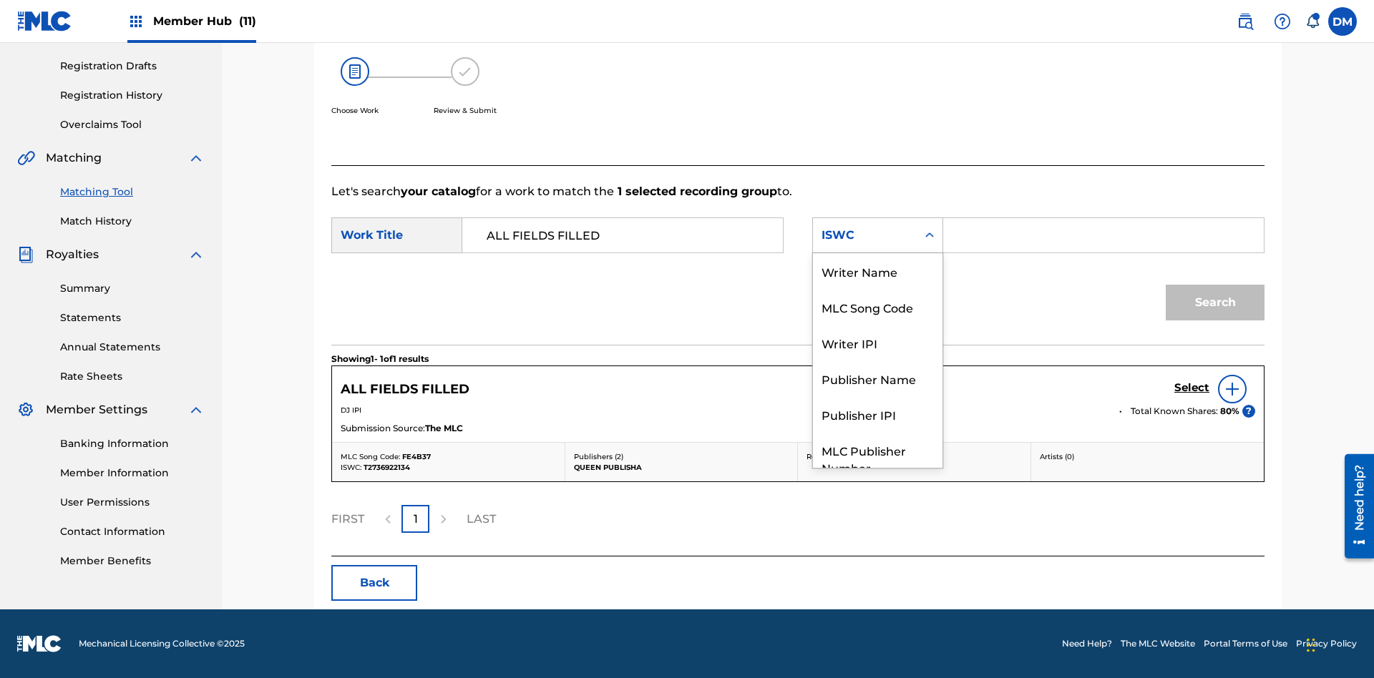
scroll to position [53, 0]
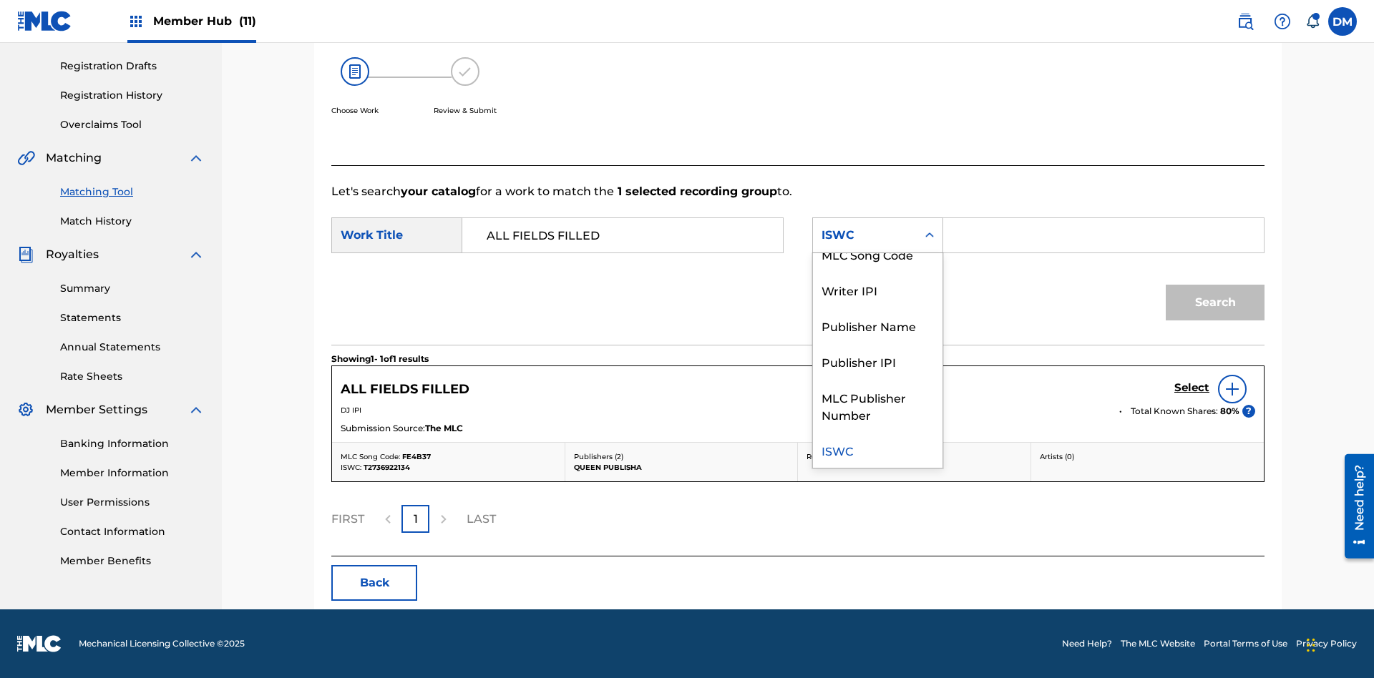
click at [877, 254] on div "MLC Song Code" at bounding box center [877, 254] width 129 height 36
click at [1102, 235] on input "Search Form" at bounding box center [1103, 235] width 296 height 34
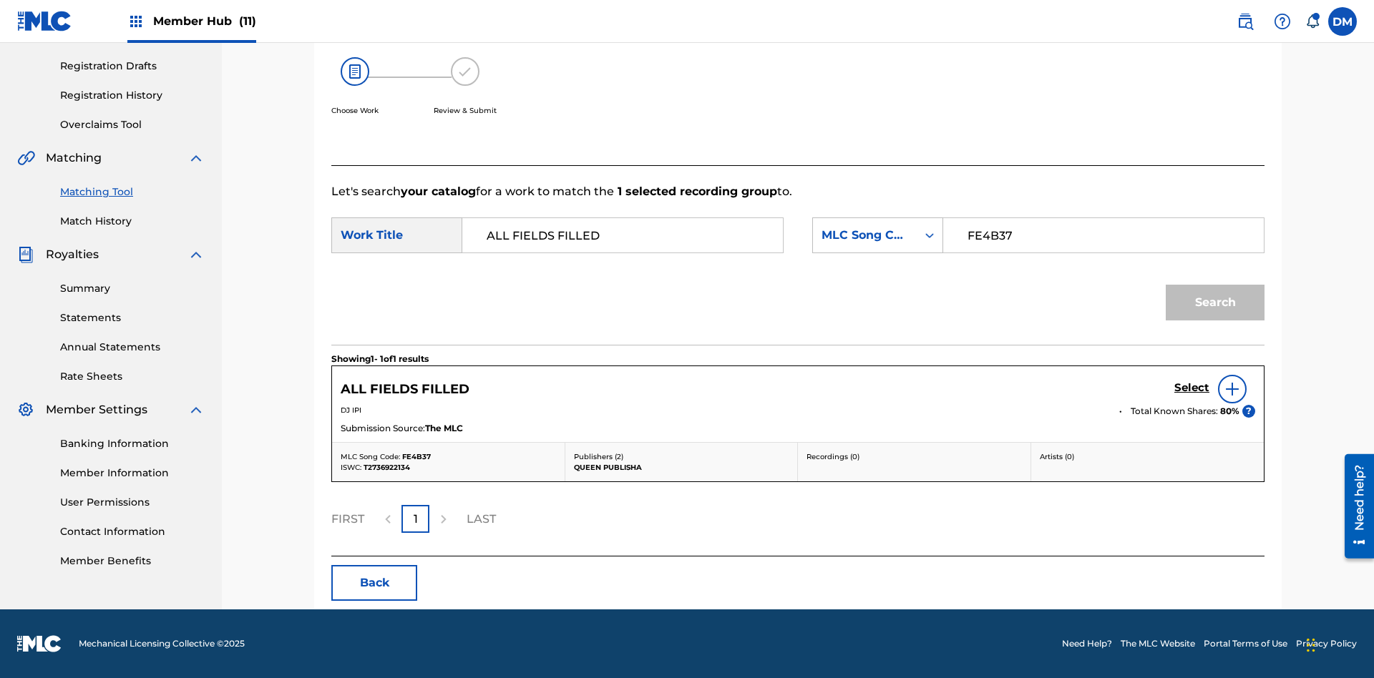
type input "FE4B37"
click at [1215, 303] on button "Search" at bounding box center [1214, 303] width 99 height 36
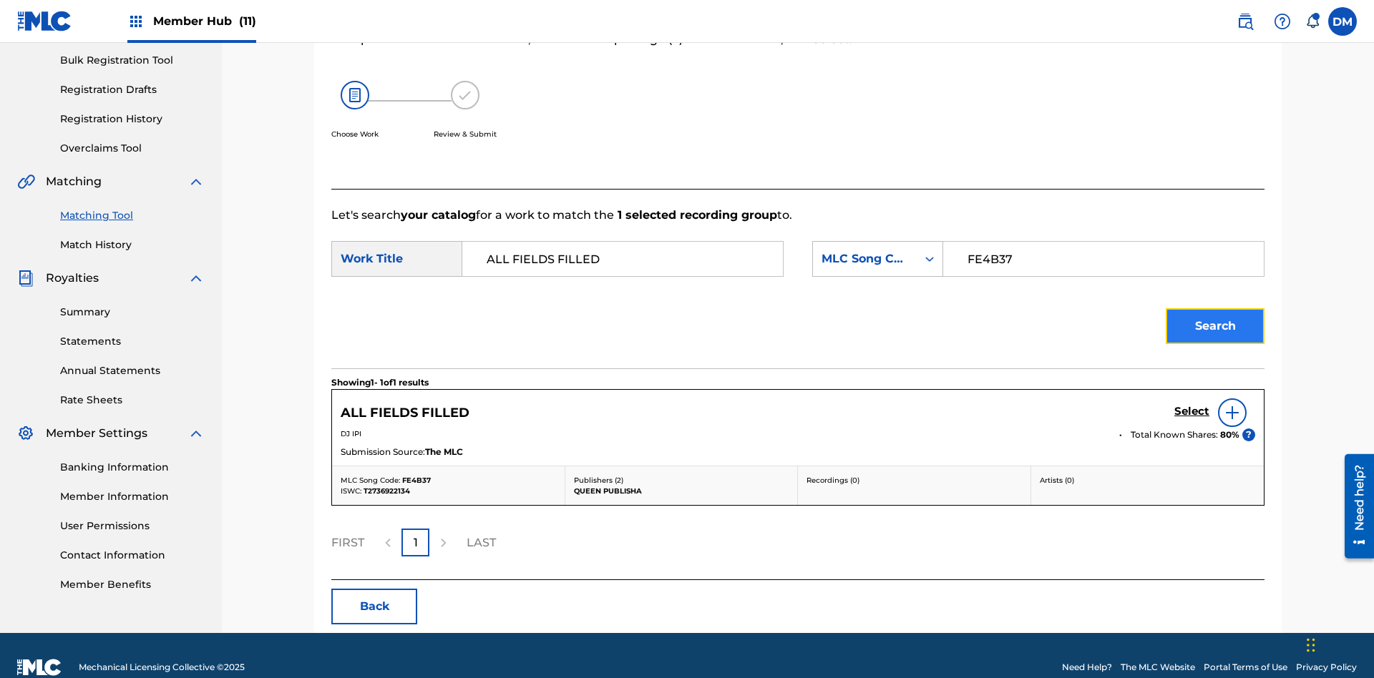
scroll to position [233, 0]
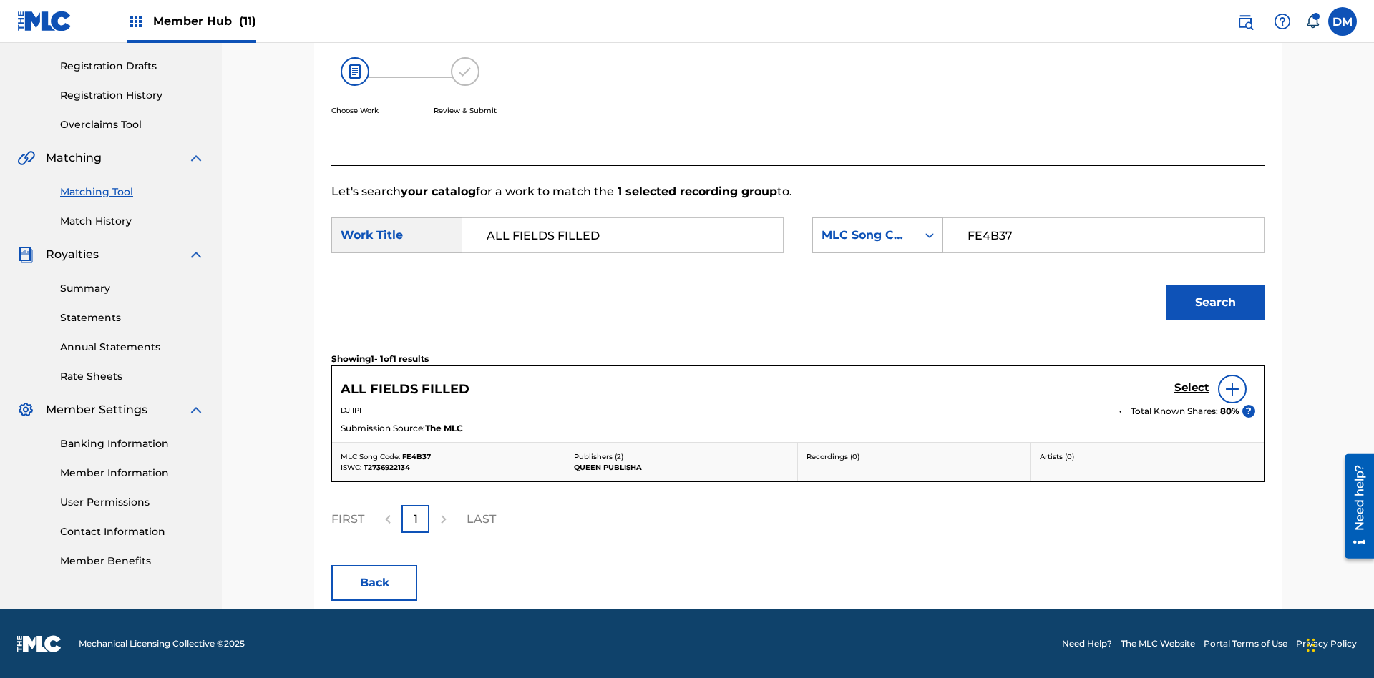
click at [1102, 235] on input "FE4B37" at bounding box center [1103, 235] width 296 height 34
click at [877, 235] on div "MLC Song Code" at bounding box center [864, 235] width 87 height 17
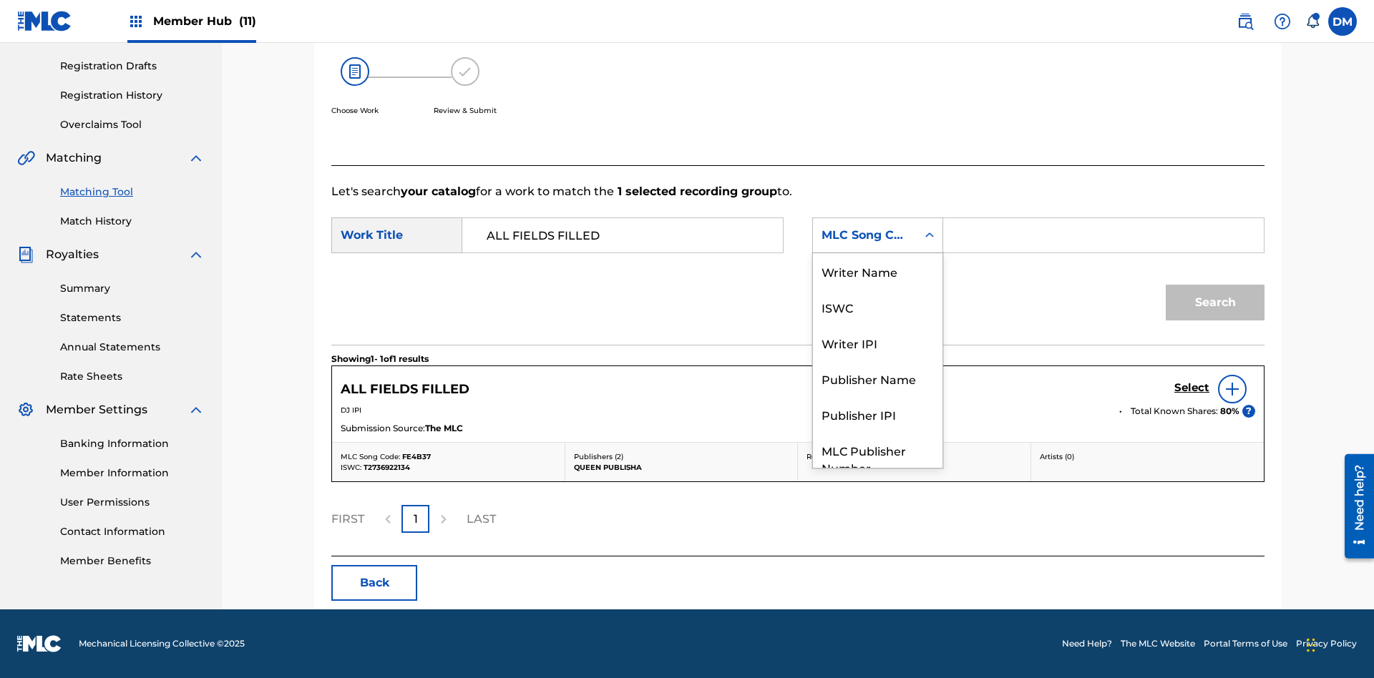
scroll to position [53, 0]
click at [877, 236] on div "Writer Name" at bounding box center [877, 218] width 129 height 36
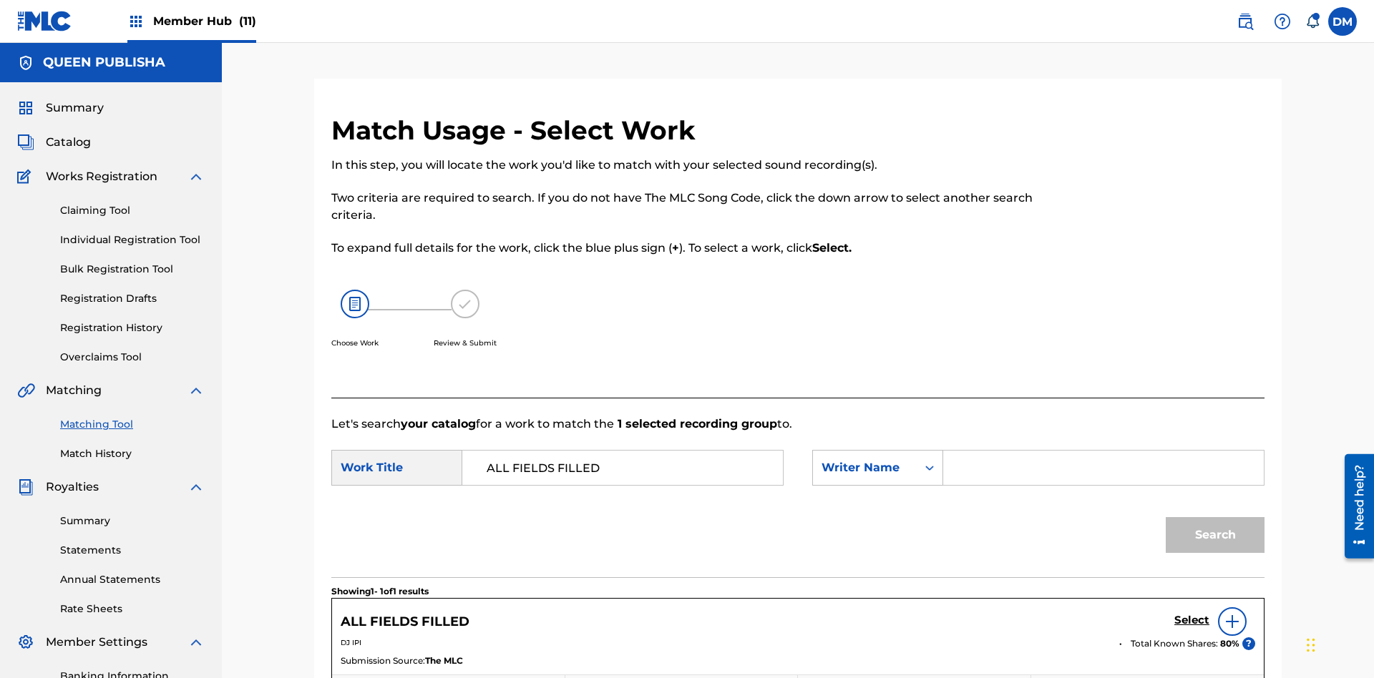
click at [1102, 451] on input "Search Form" at bounding box center [1103, 468] width 296 height 34
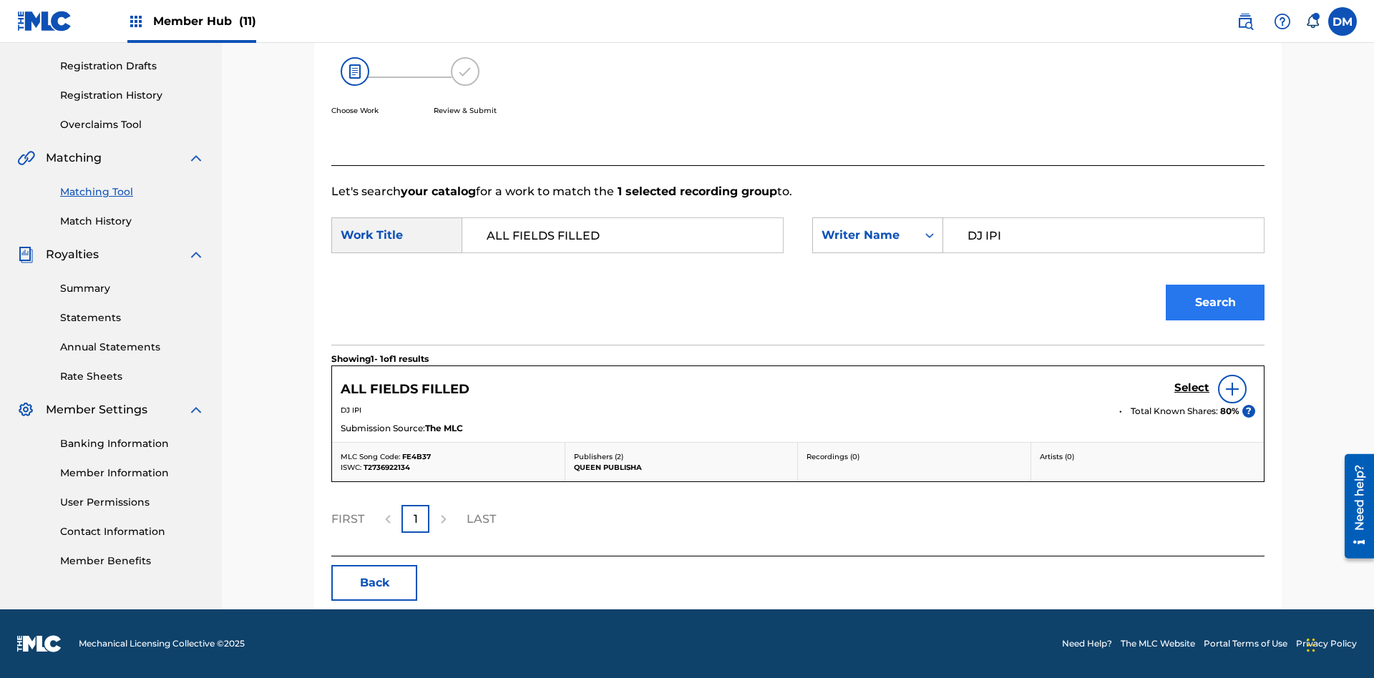
type input "DJ IPI"
click at [1215, 303] on button "Search" at bounding box center [1214, 303] width 99 height 36
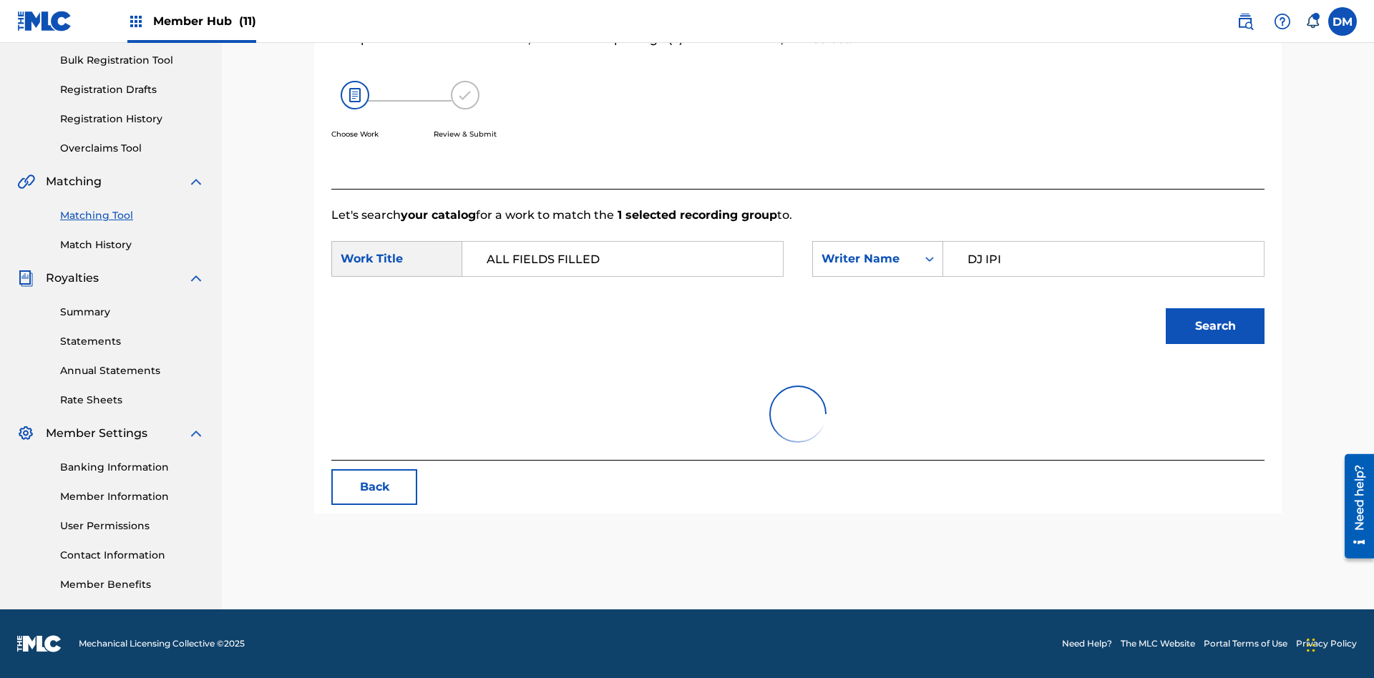
click at [1102, 242] on input "DJ IPI" at bounding box center [1103, 259] width 296 height 34
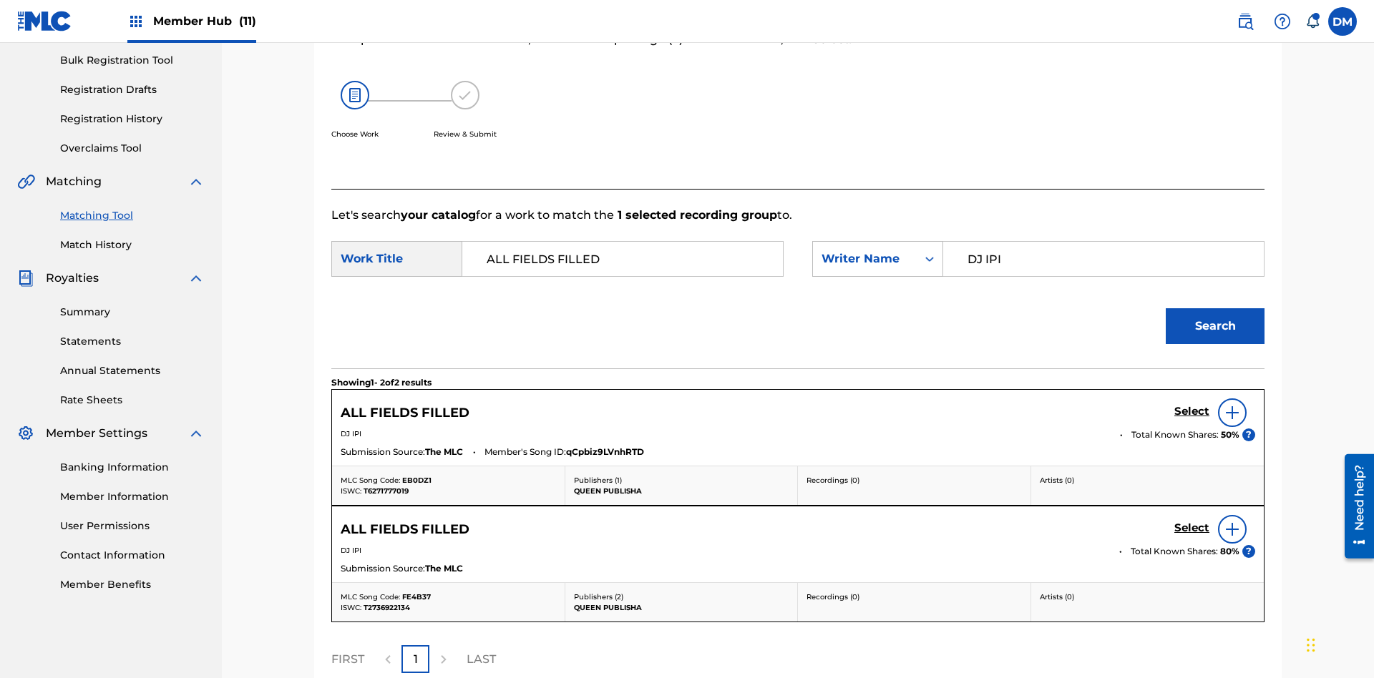
scroll to position [349, 0]
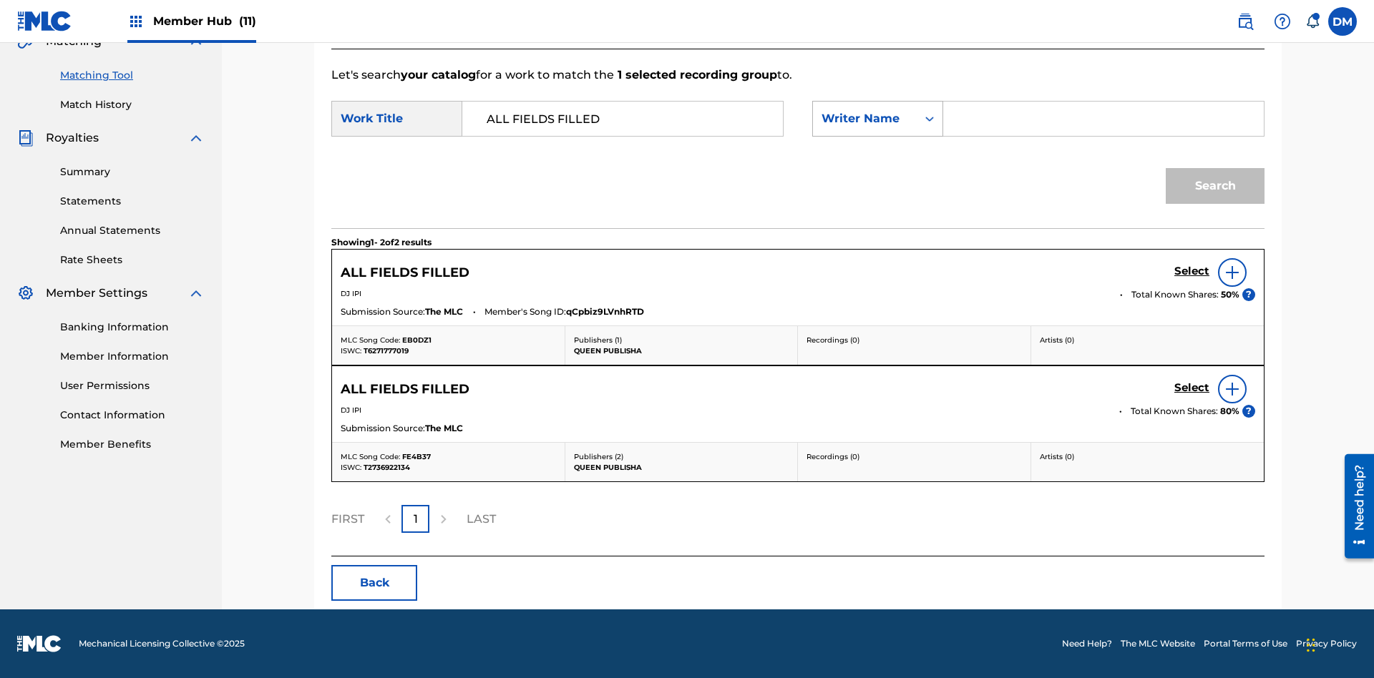
click at [877, 119] on div "Writer Name" at bounding box center [864, 118] width 87 height 17
click at [877, 173] on div "Writer IPI" at bounding box center [877, 173] width 129 height 36
click at [1102, 119] on input "Search Form" at bounding box center [1103, 119] width 296 height 34
type input "00280959528"
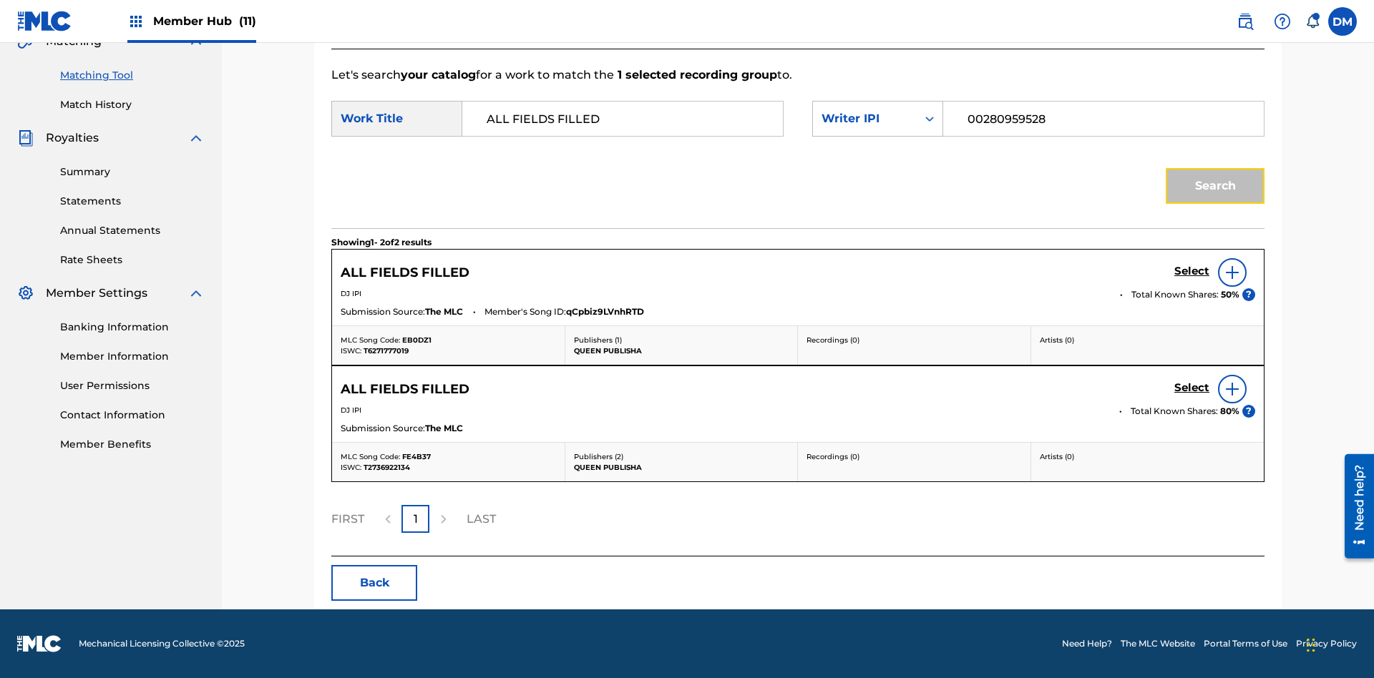
click at [1215, 186] on button "Search" at bounding box center [1214, 186] width 99 height 36
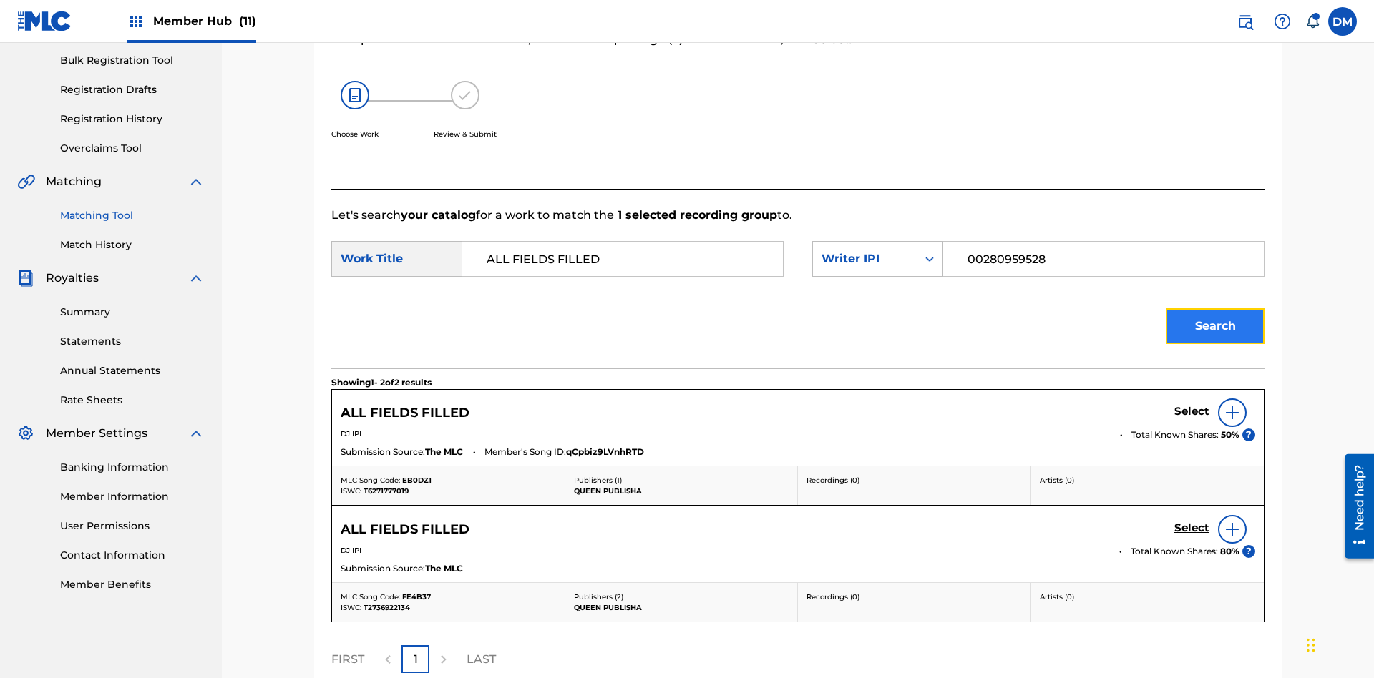
scroll to position [349, 0]
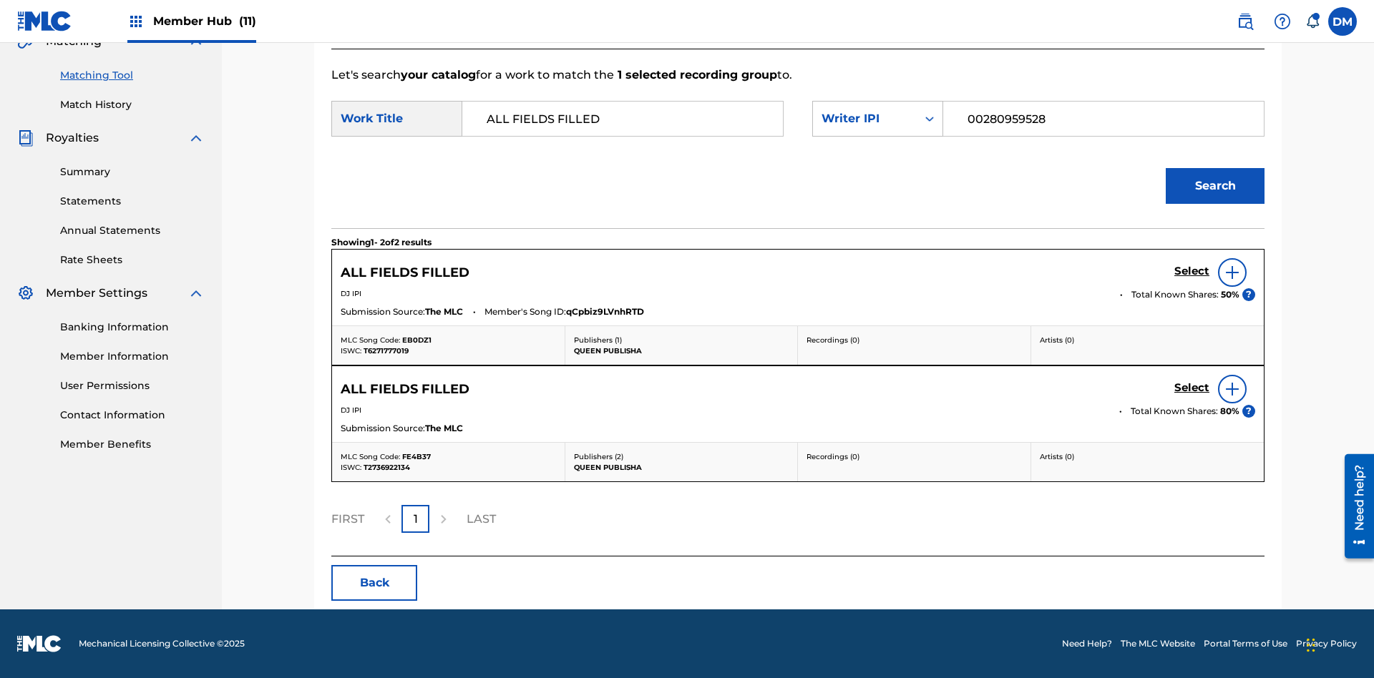
click at [1102, 119] on input "00280959528" at bounding box center [1103, 119] width 296 height 34
click at [877, 119] on div "Writer IPI" at bounding box center [864, 118] width 87 height 17
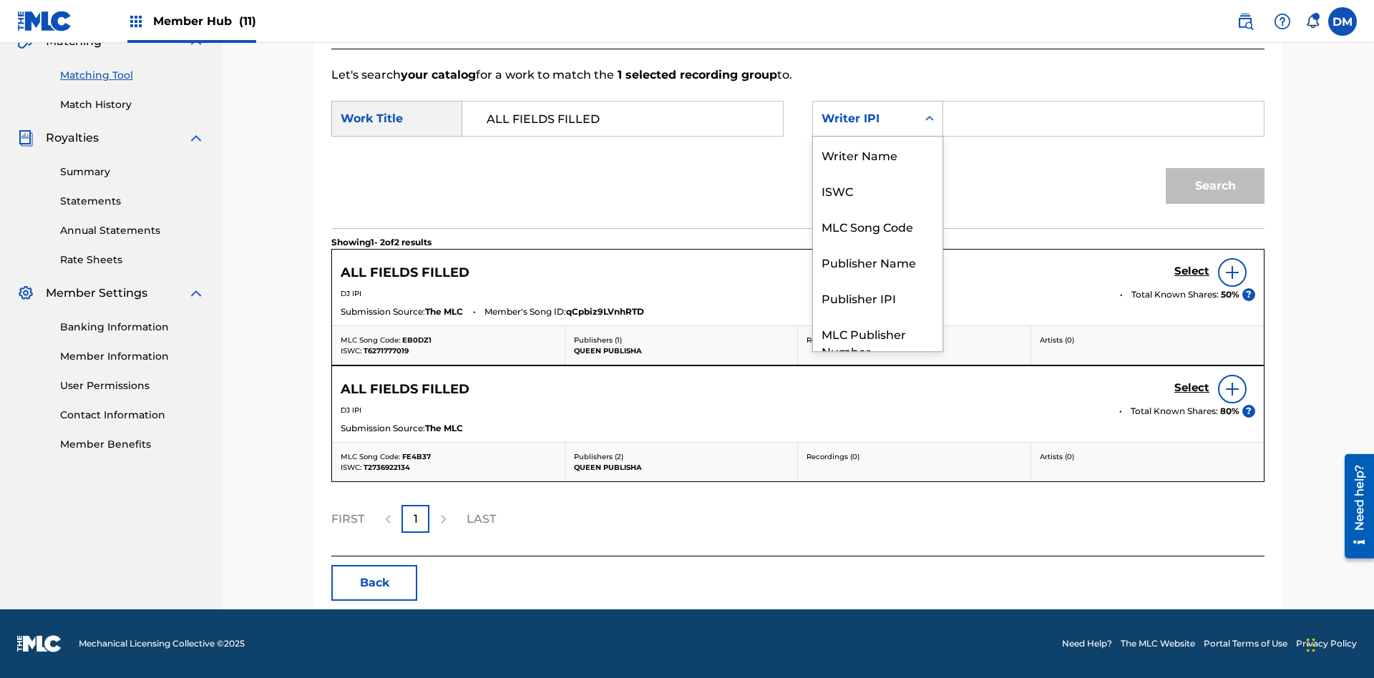
scroll to position [53, 0]
click at [877, 209] on div "Publisher Name" at bounding box center [877, 209] width 129 height 36
click at [1102, 119] on input "Search Form" at bounding box center [1103, 119] width 296 height 34
type input "Queen Publisha"
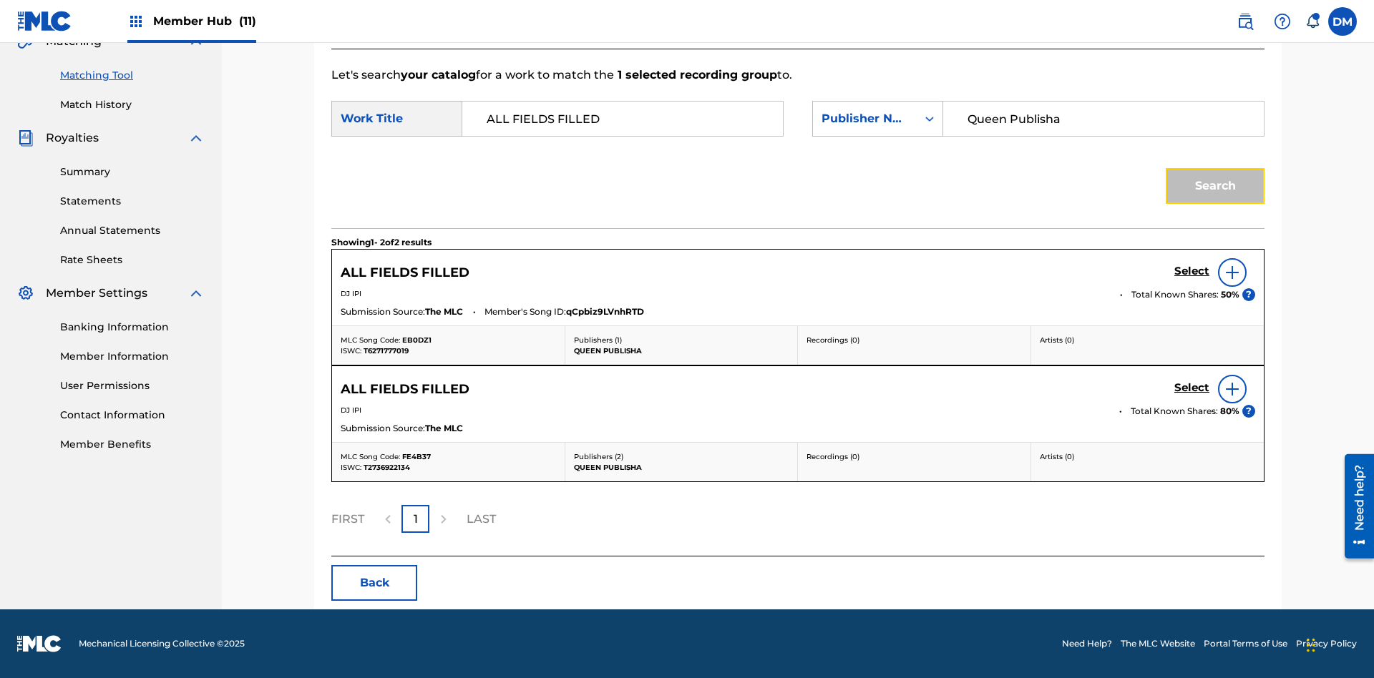
click at [1215, 186] on button "Search" at bounding box center [1214, 186] width 99 height 36
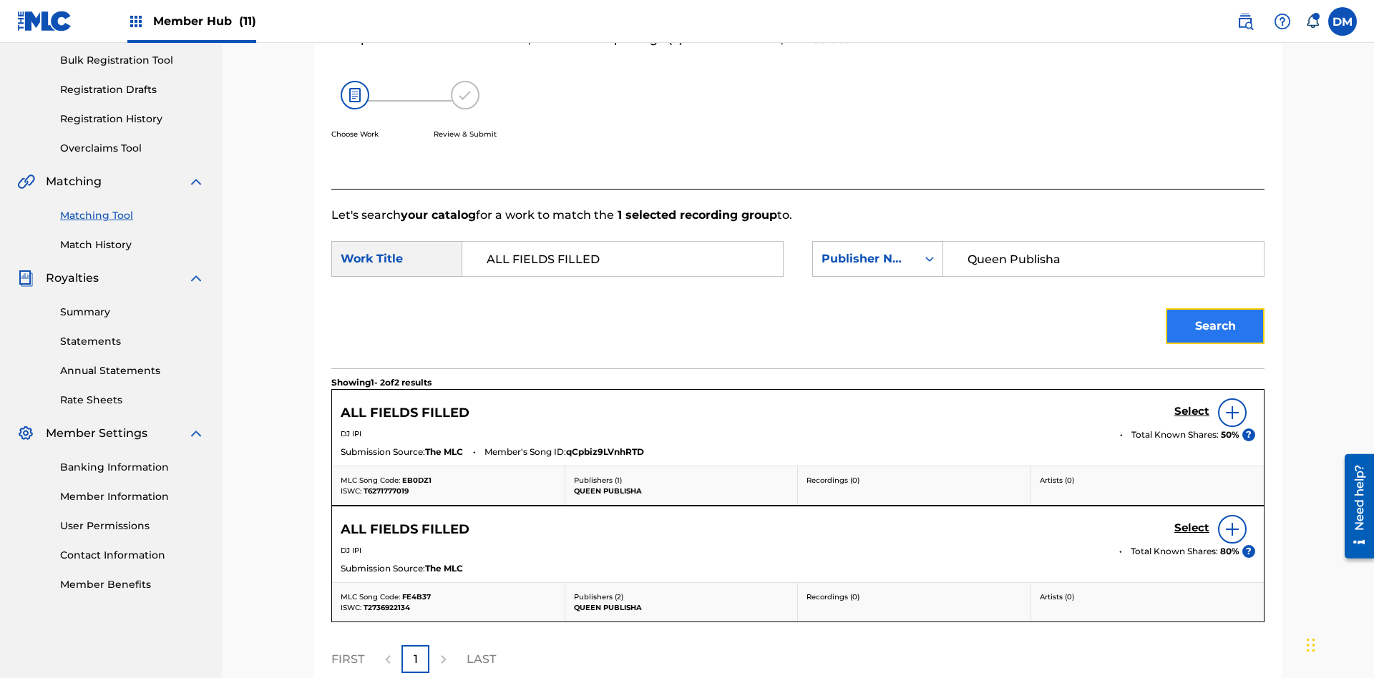
scroll to position [349, 0]
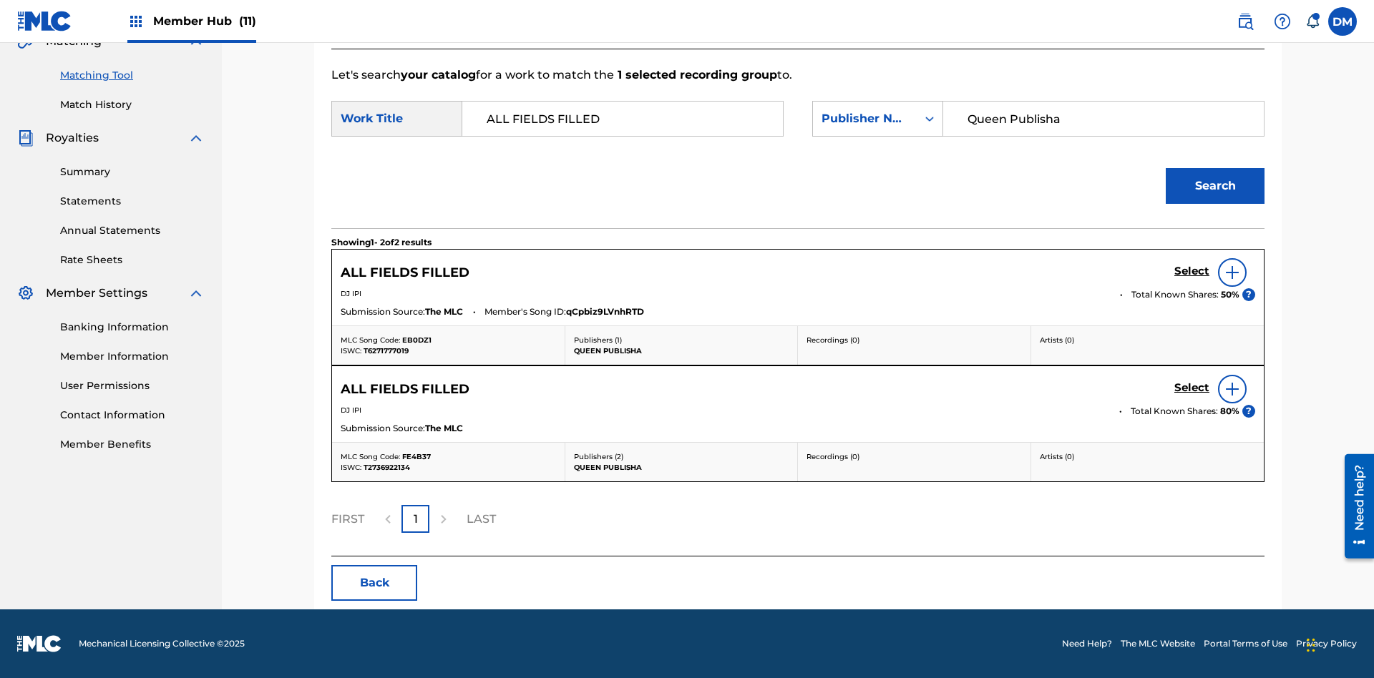
click at [1102, 119] on input "Queen Publisha" at bounding box center [1103, 119] width 296 height 34
click at [877, 119] on div "Publisher Name" at bounding box center [864, 118] width 87 height 17
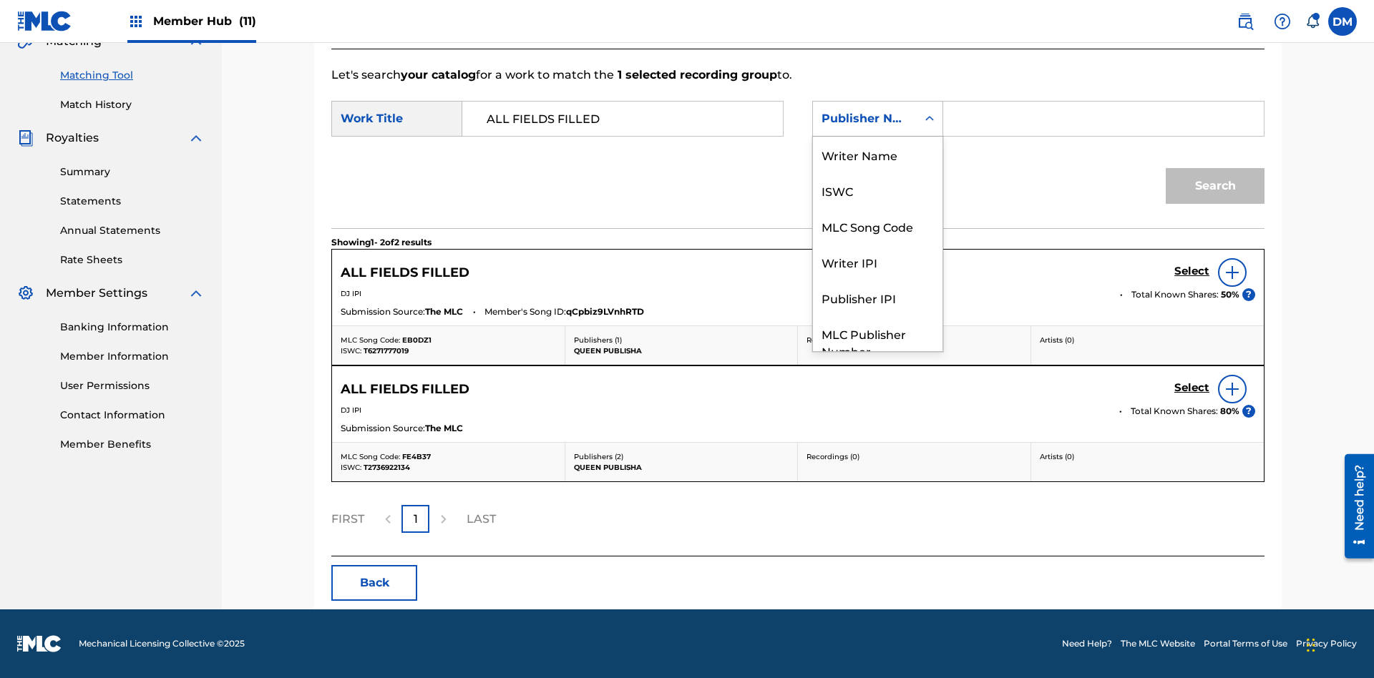
scroll to position [53, 0]
click at [877, 245] on div "Publisher IPI" at bounding box center [877, 245] width 129 height 36
click at [1102, 119] on input "Search Form" at bounding box center [1103, 119] width 296 height 34
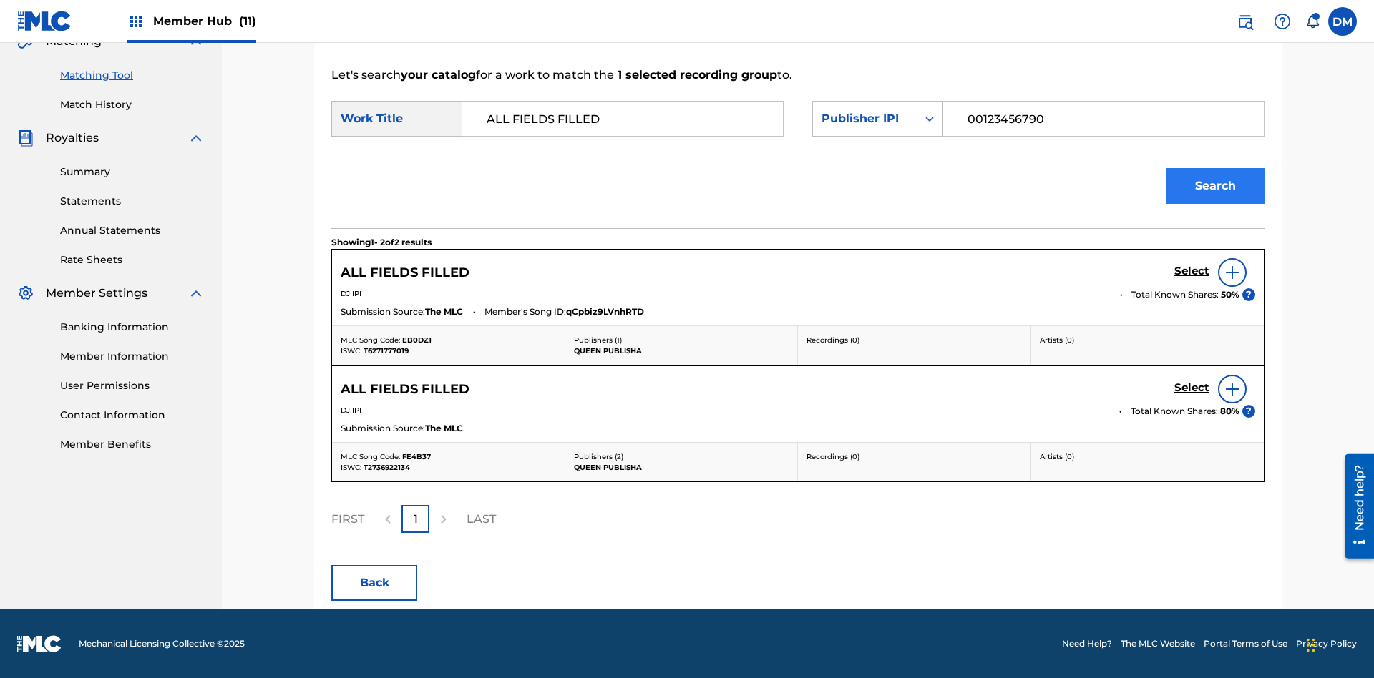
type input "00123456790"
click at [1215, 186] on button "Search" at bounding box center [1214, 186] width 99 height 36
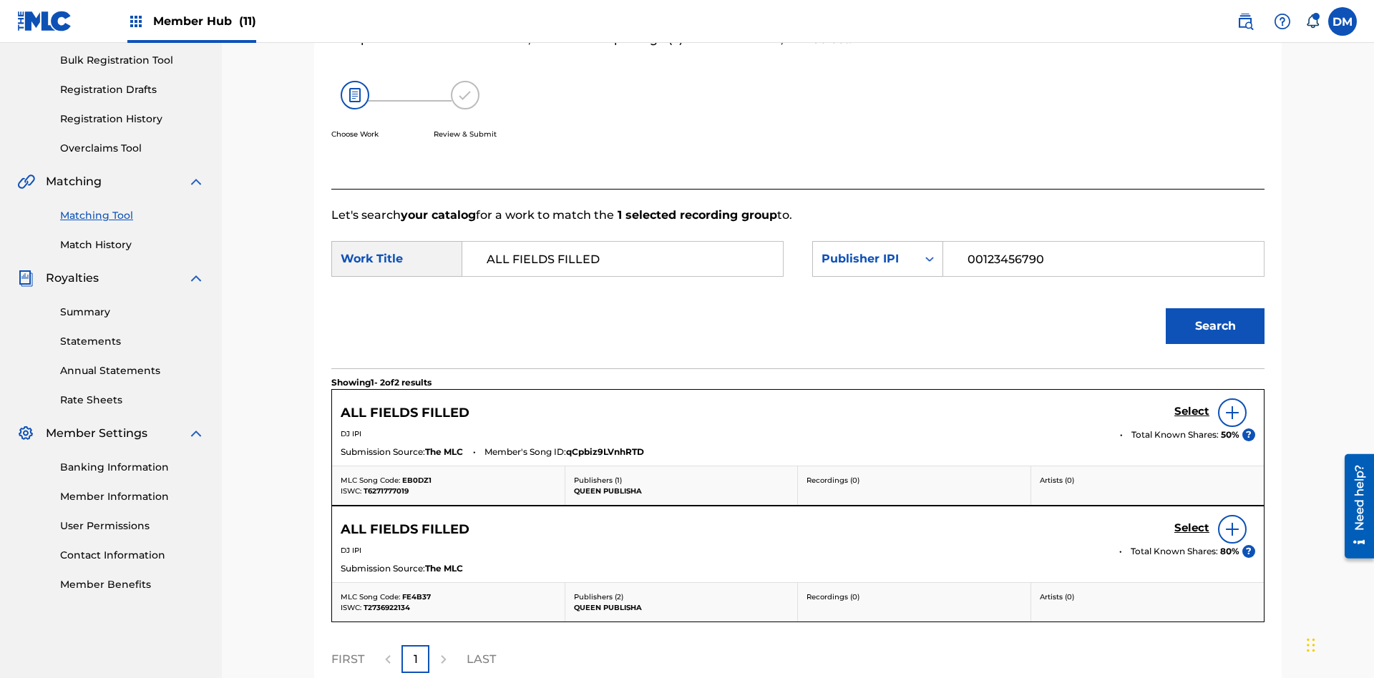
click at [1102, 242] on input "00123456790" at bounding box center [1103, 259] width 296 height 34
